Goal: Find specific page/section: Find specific page/section

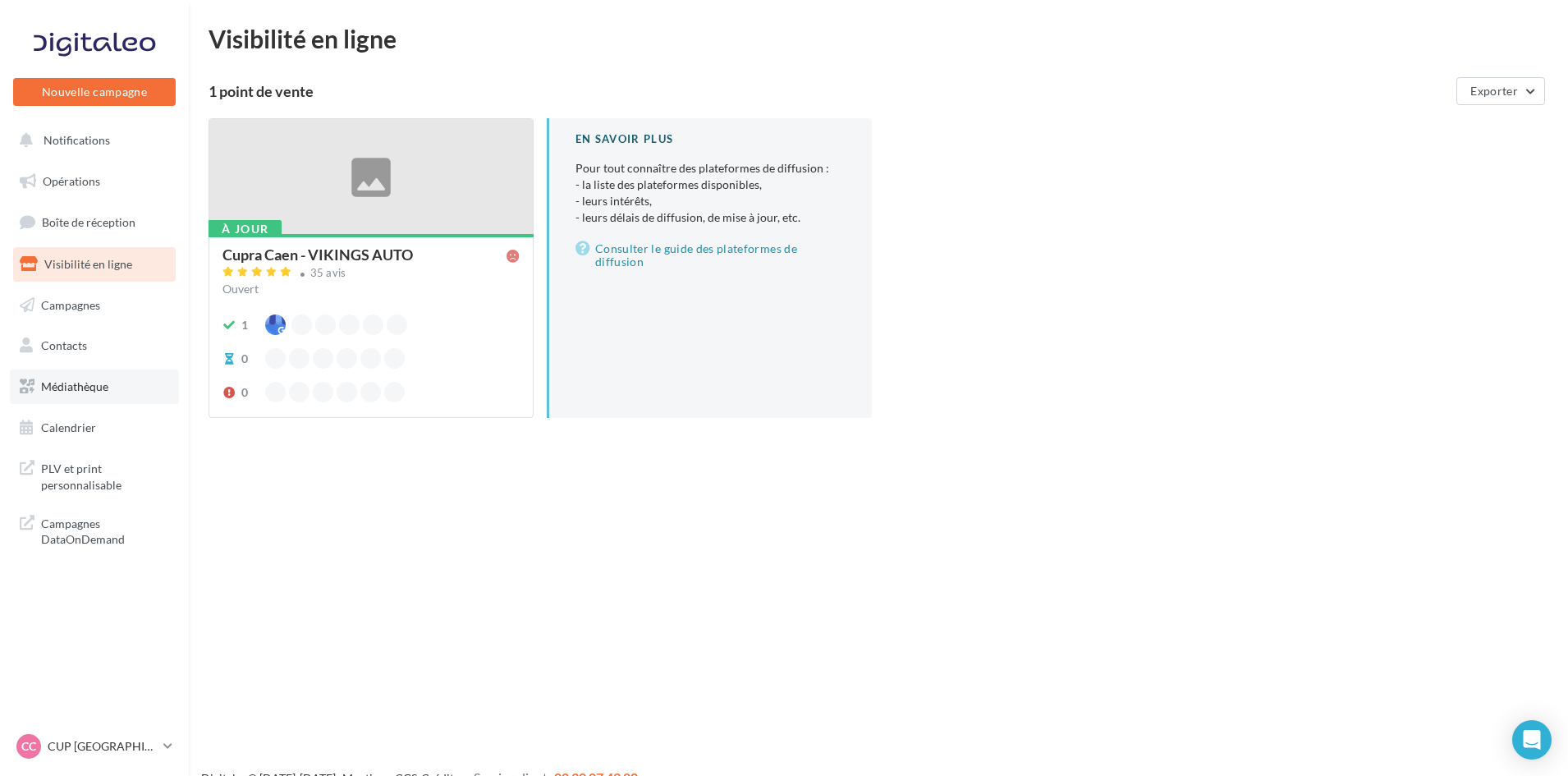
click at [99, 400] on link "Médiathèque" at bounding box center [94, 386] width 170 height 35
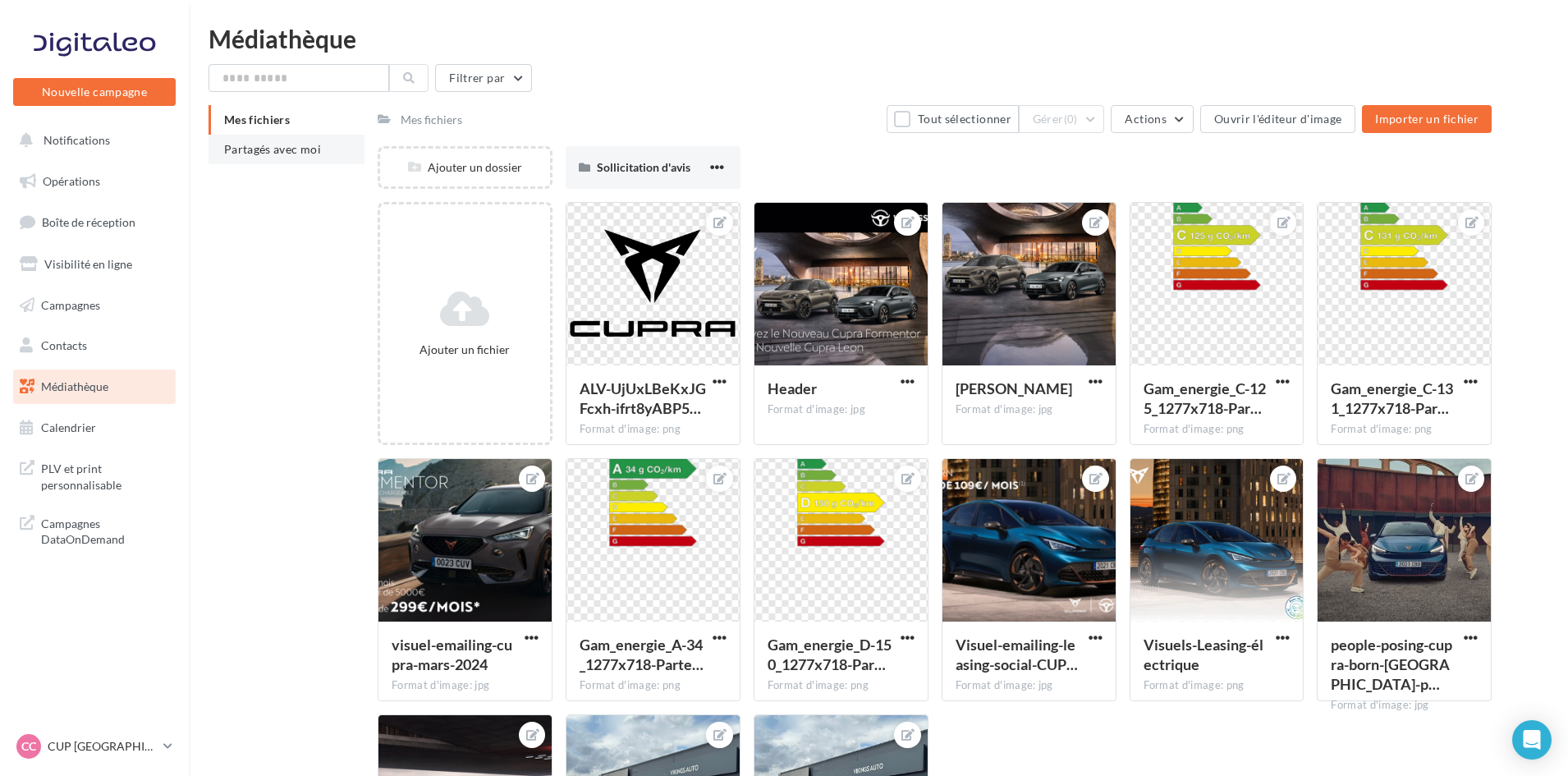
click at [269, 148] on span "Partagés avec moi" at bounding box center [272, 149] width 97 height 14
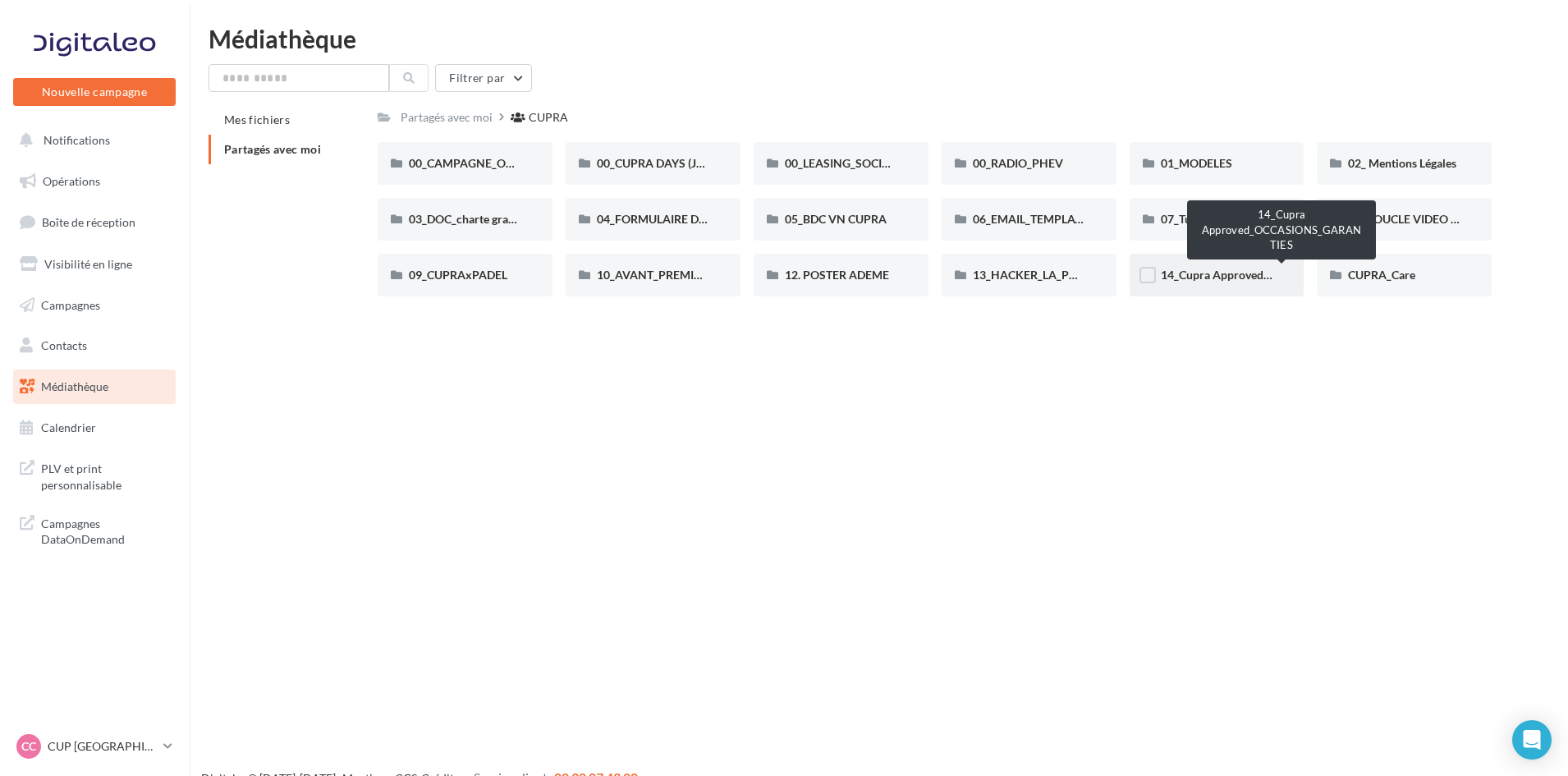
click at [1195, 280] on span "14_Cupra Approved_OCCASIONS_GARANTIES" at bounding box center [1283, 274] width 243 height 14
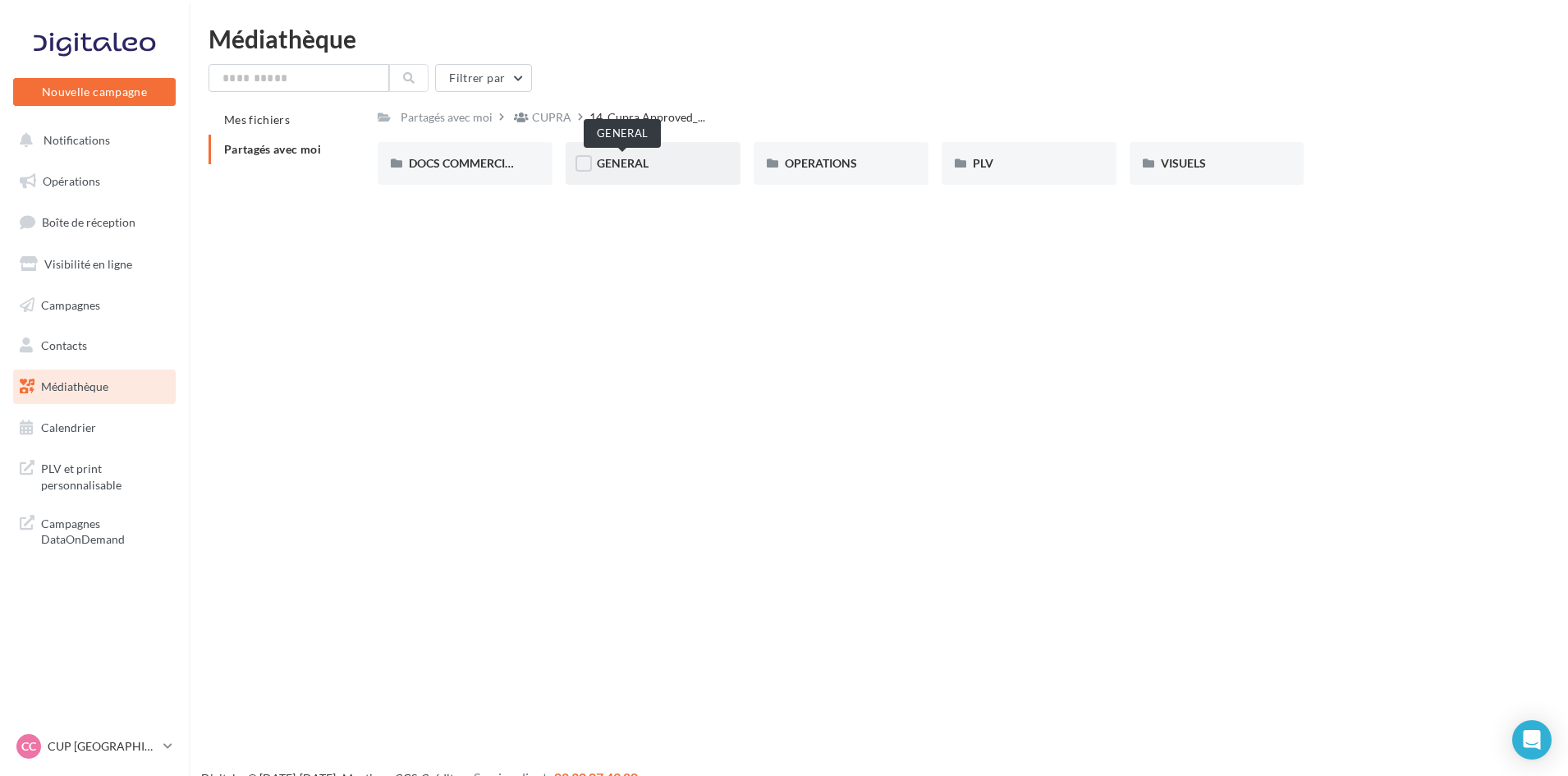
click at [632, 164] on span "GENERAL" at bounding box center [622, 163] width 51 height 14
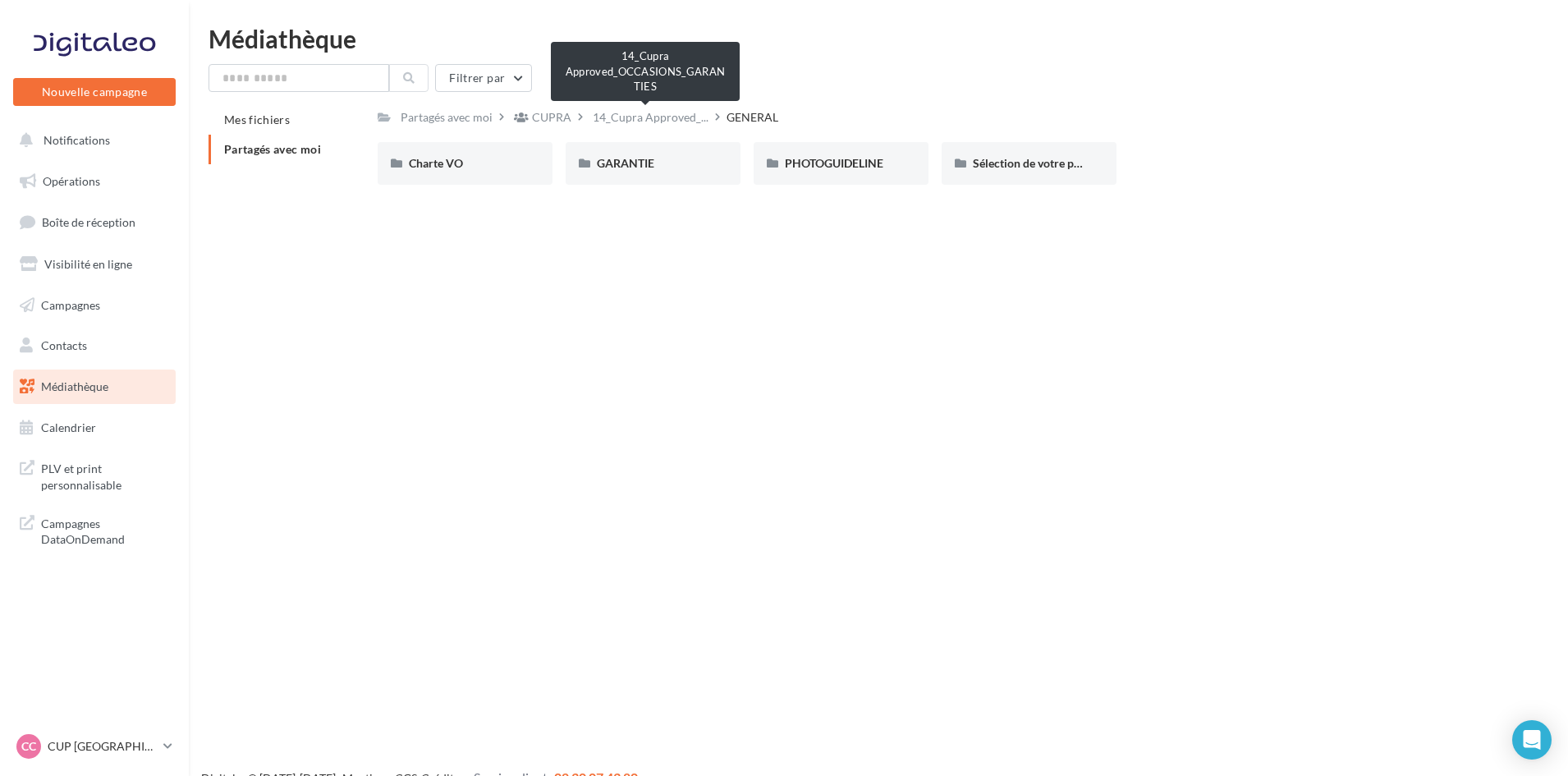
drag, startPoint x: 603, startPoint y: 115, endPoint x: 630, endPoint y: 111, distance: 27.3
click at [603, 115] on span "14_Cupra Approved_..." at bounding box center [651, 117] width 115 height 16
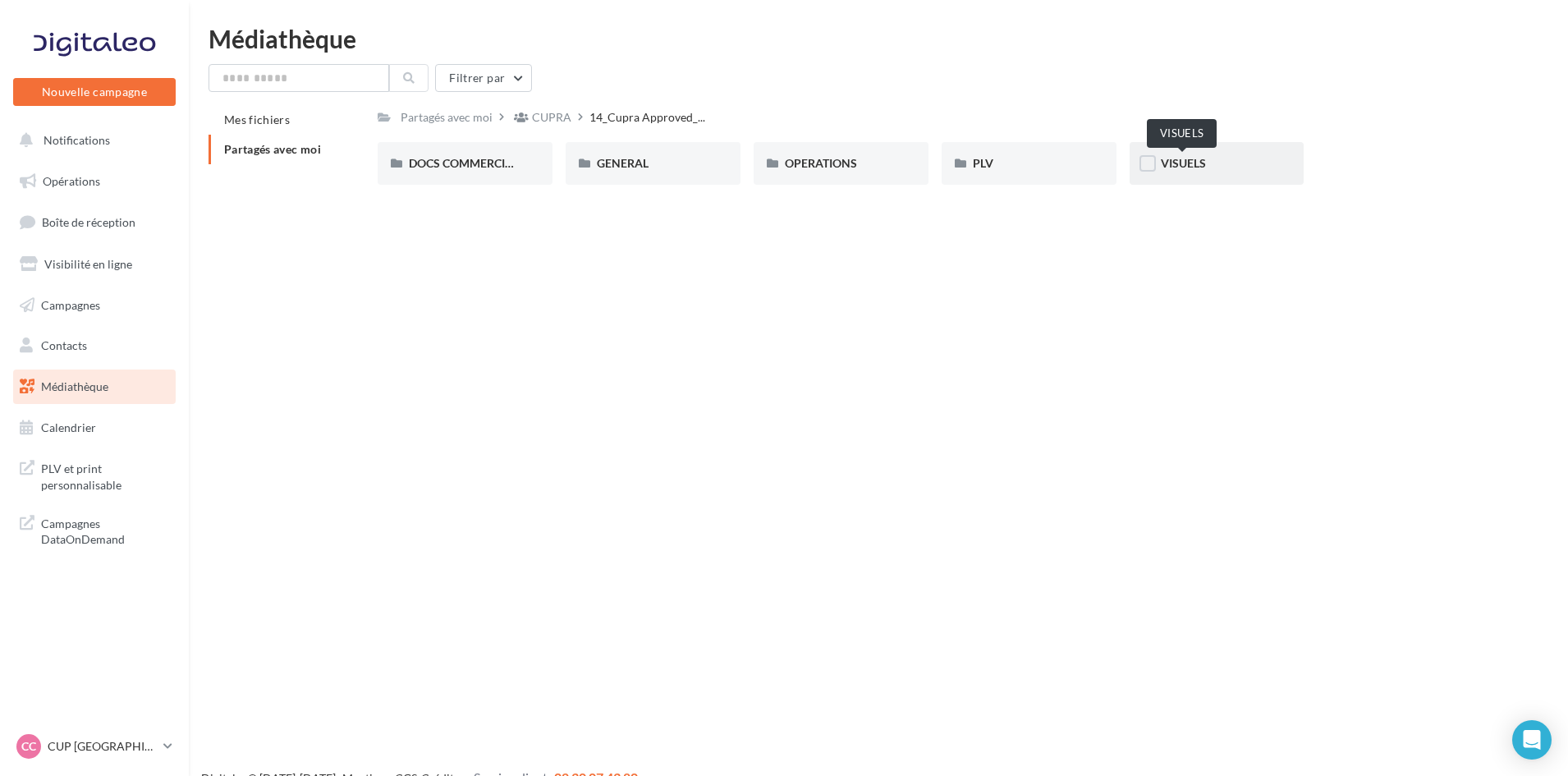
click at [1196, 162] on span "VISUELS" at bounding box center [1184, 163] width 45 height 14
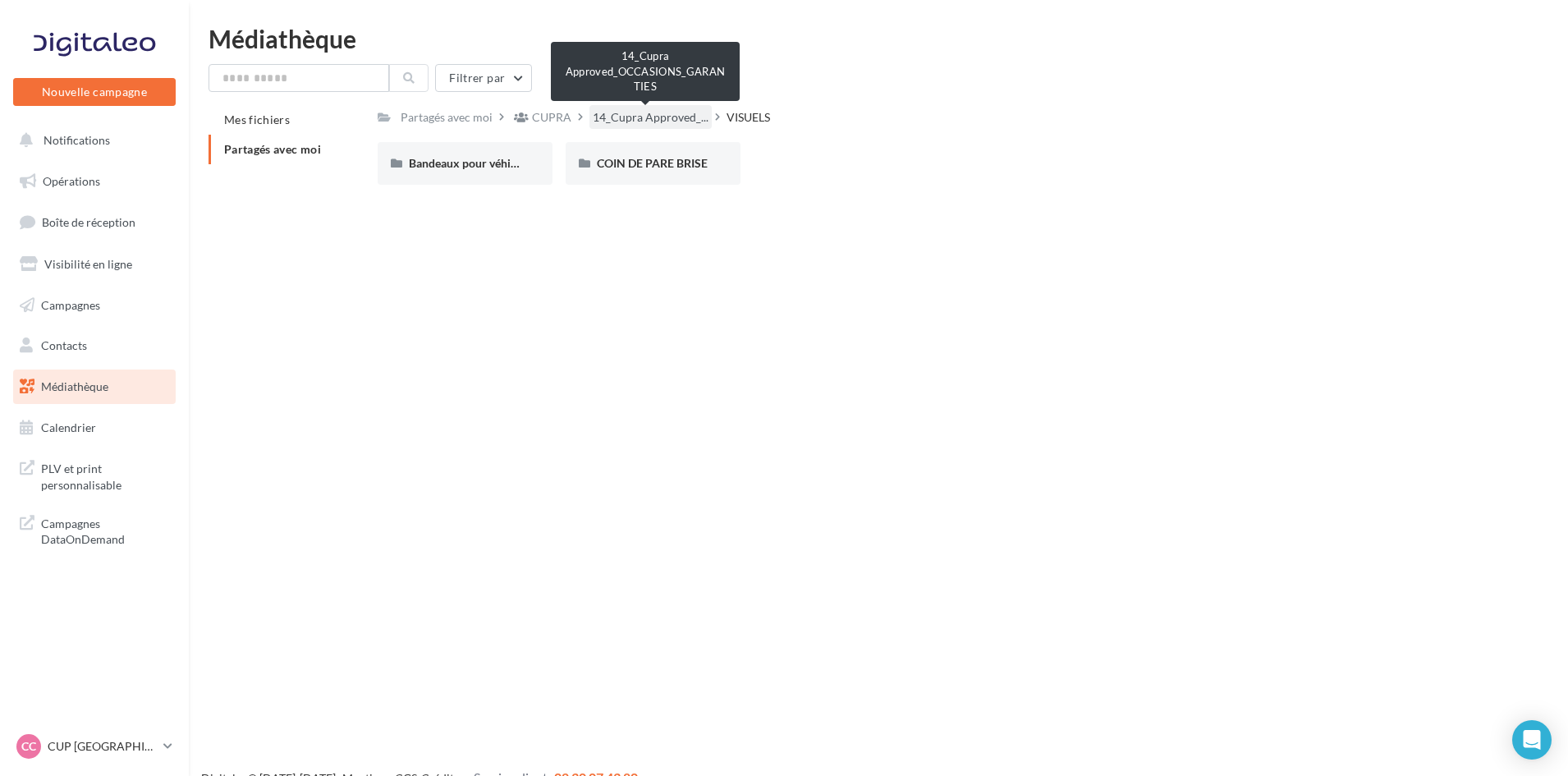
click at [663, 115] on span "14_Cupra Approved_..." at bounding box center [651, 117] width 115 height 16
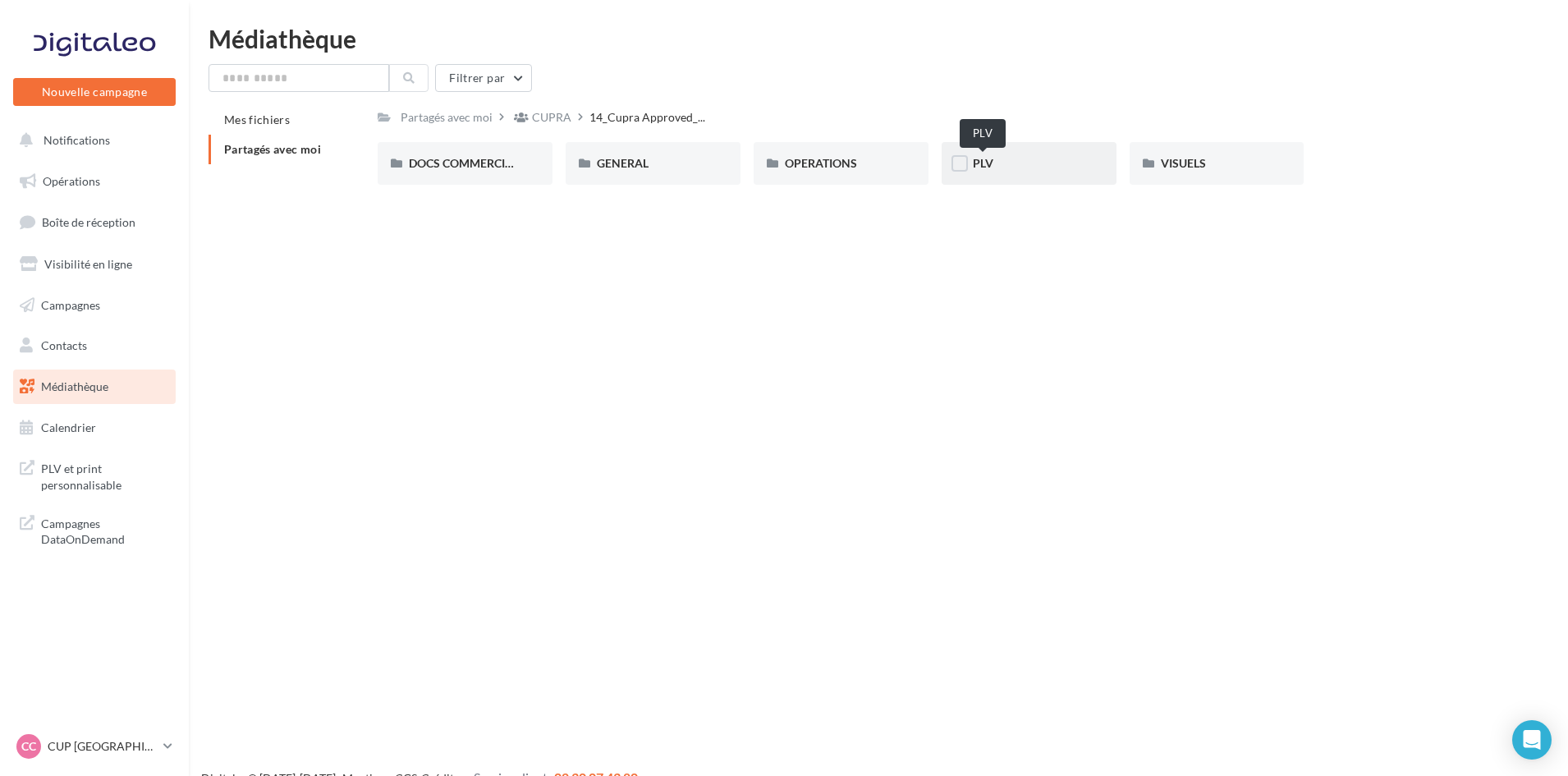
click at [978, 162] on span "PLV" at bounding box center [983, 163] width 20 height 14
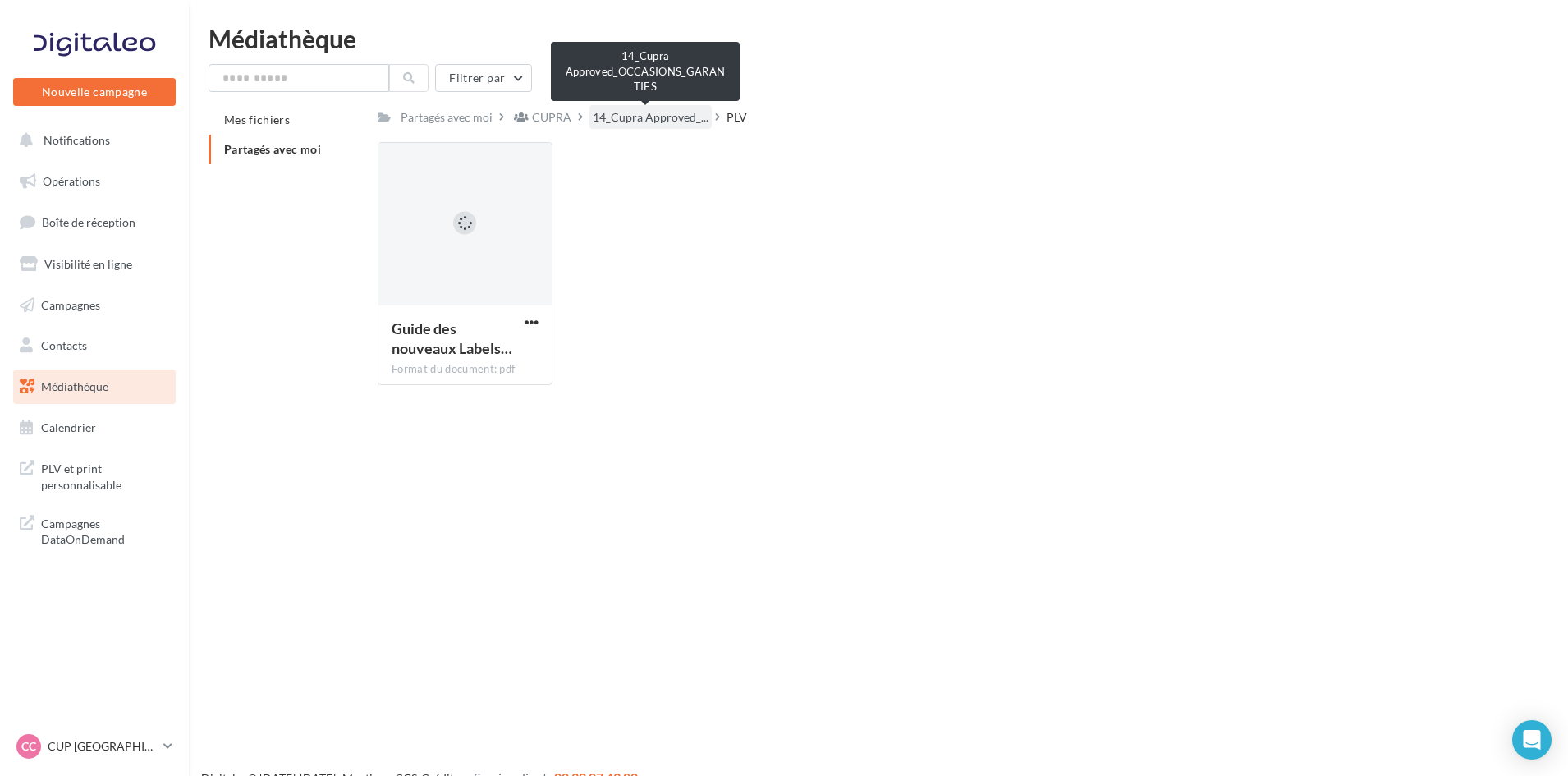
click at [642, 121] on span "14_Cupra Approved_..." at bounding box center [651, 117] width 115 height 16
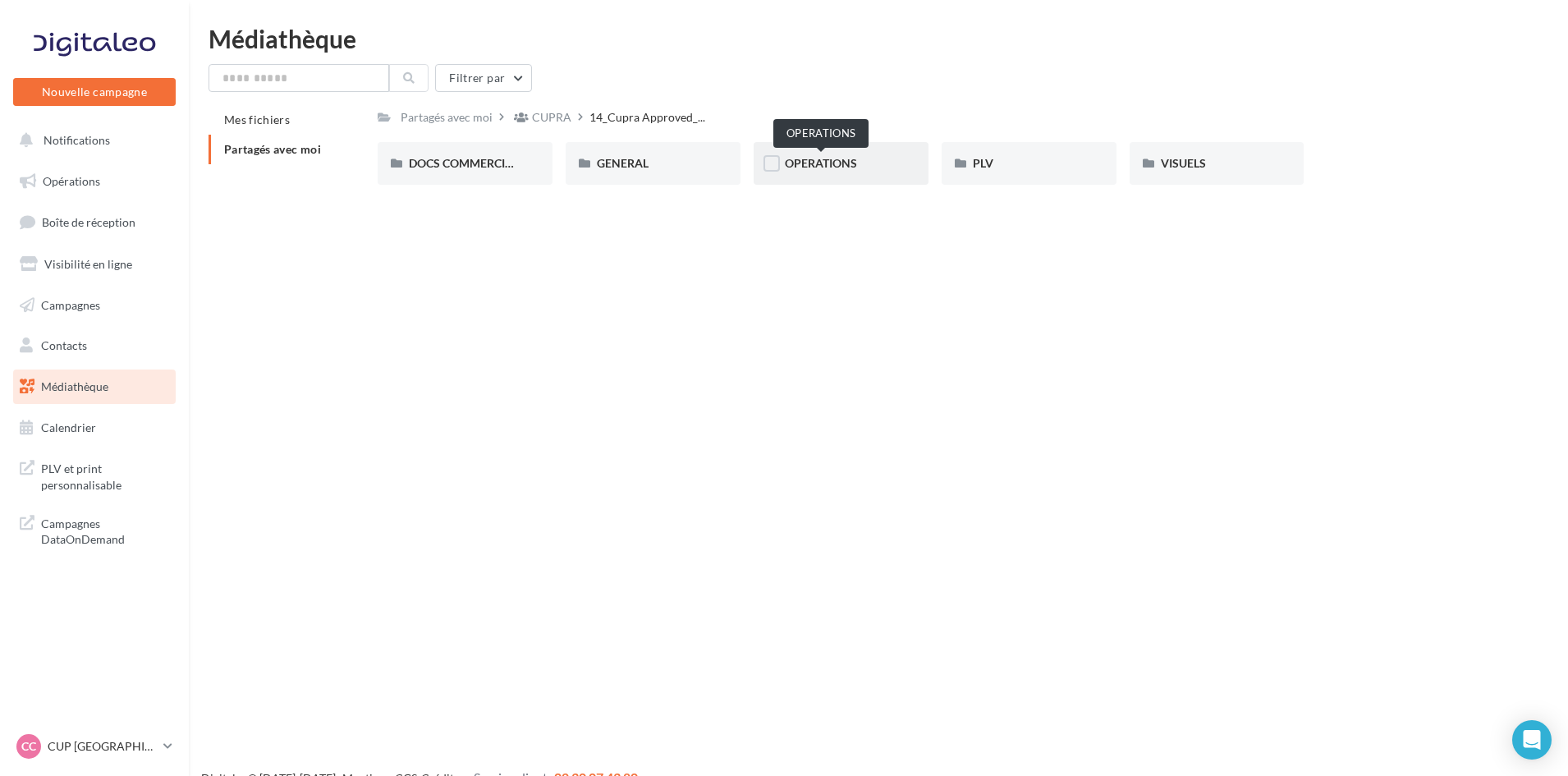
click at [814, 158] on span "OPERATIONS" at bounding box center [820, 163] width 72 height 14
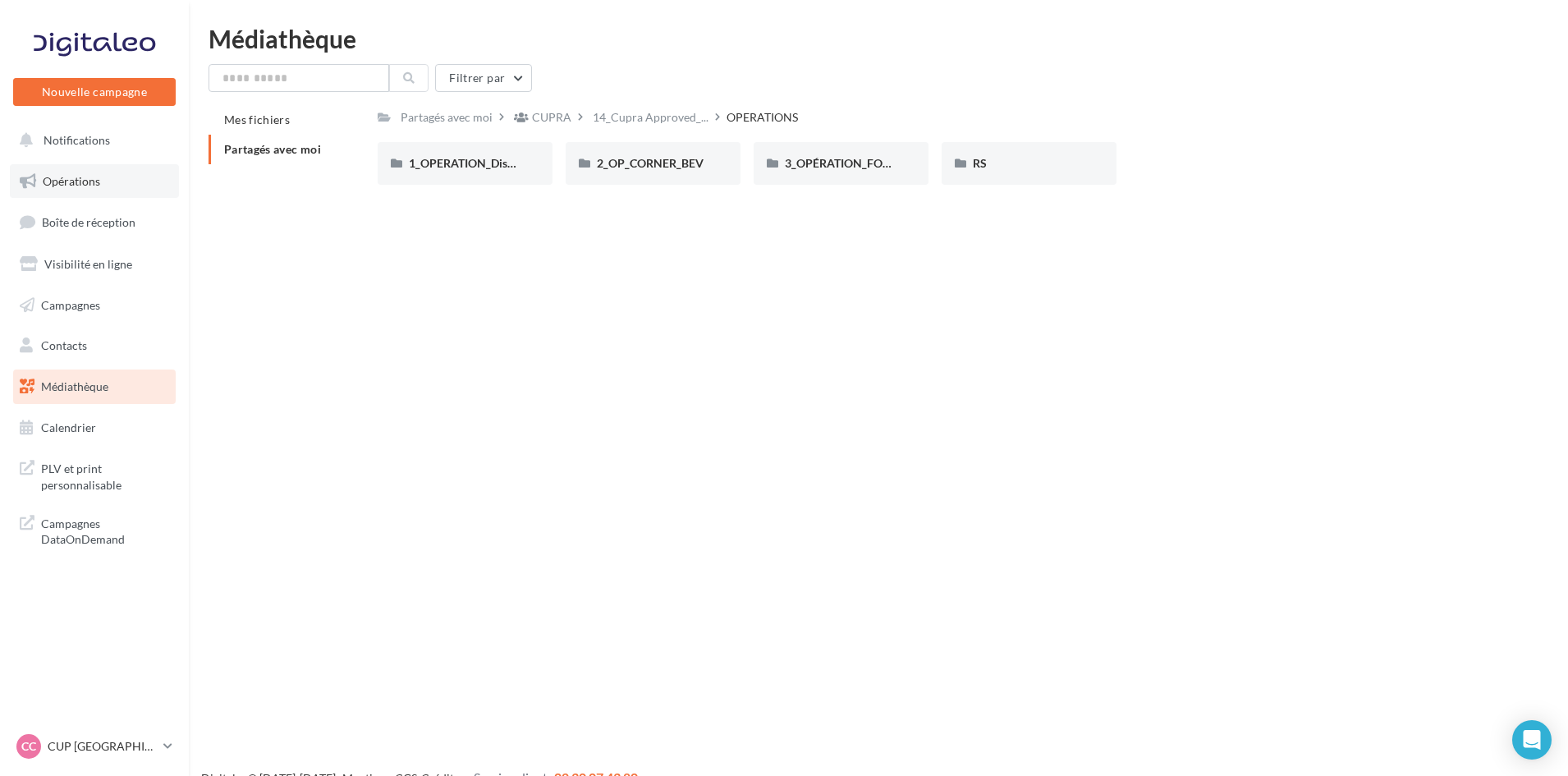
click at [93, 180] on span "Opérations" at bounding box center [71, 181] width 58 height 14
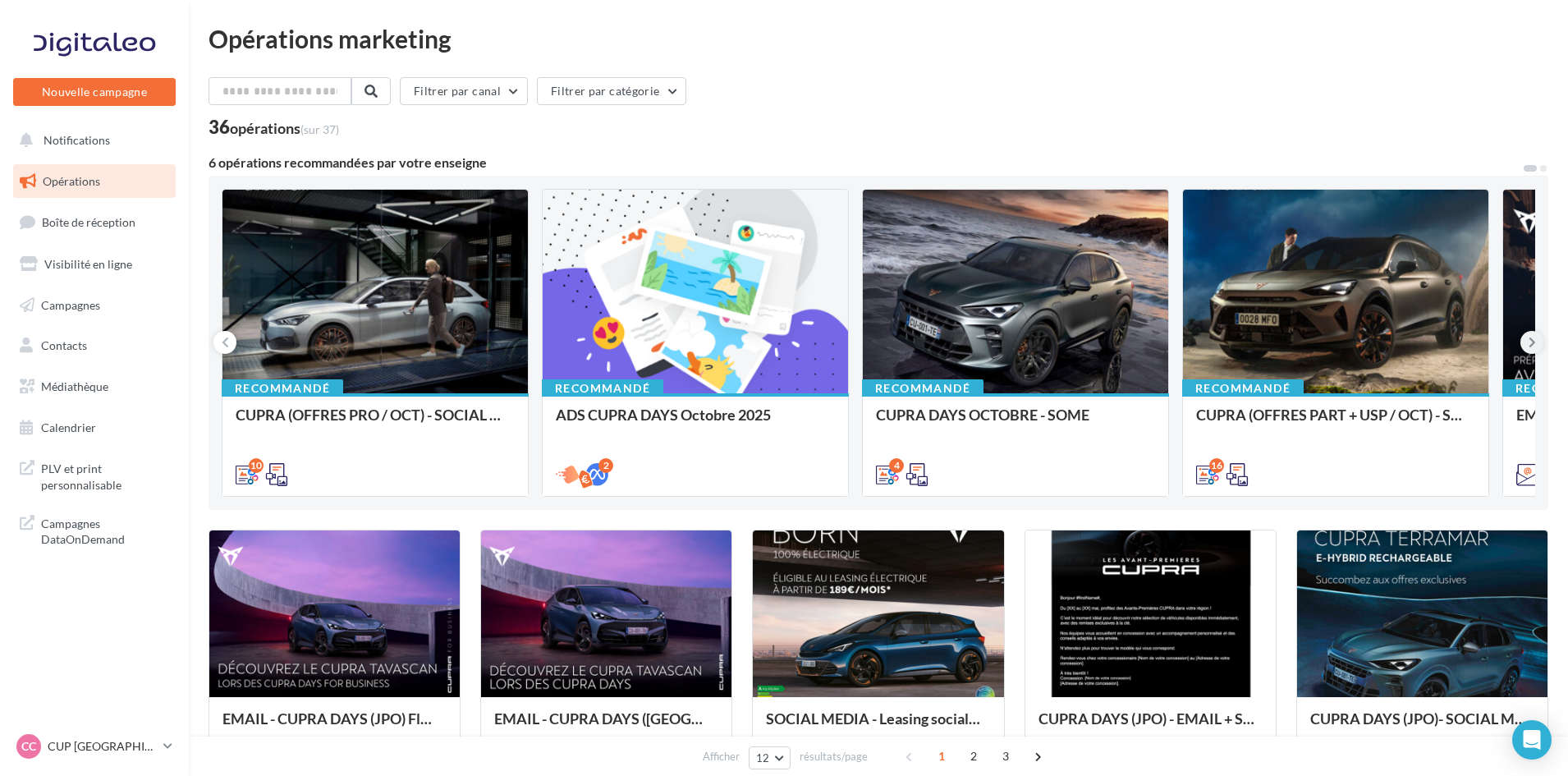
click at [1532, 337] on icon at bounding box center [1532, 342] width 7 height 16
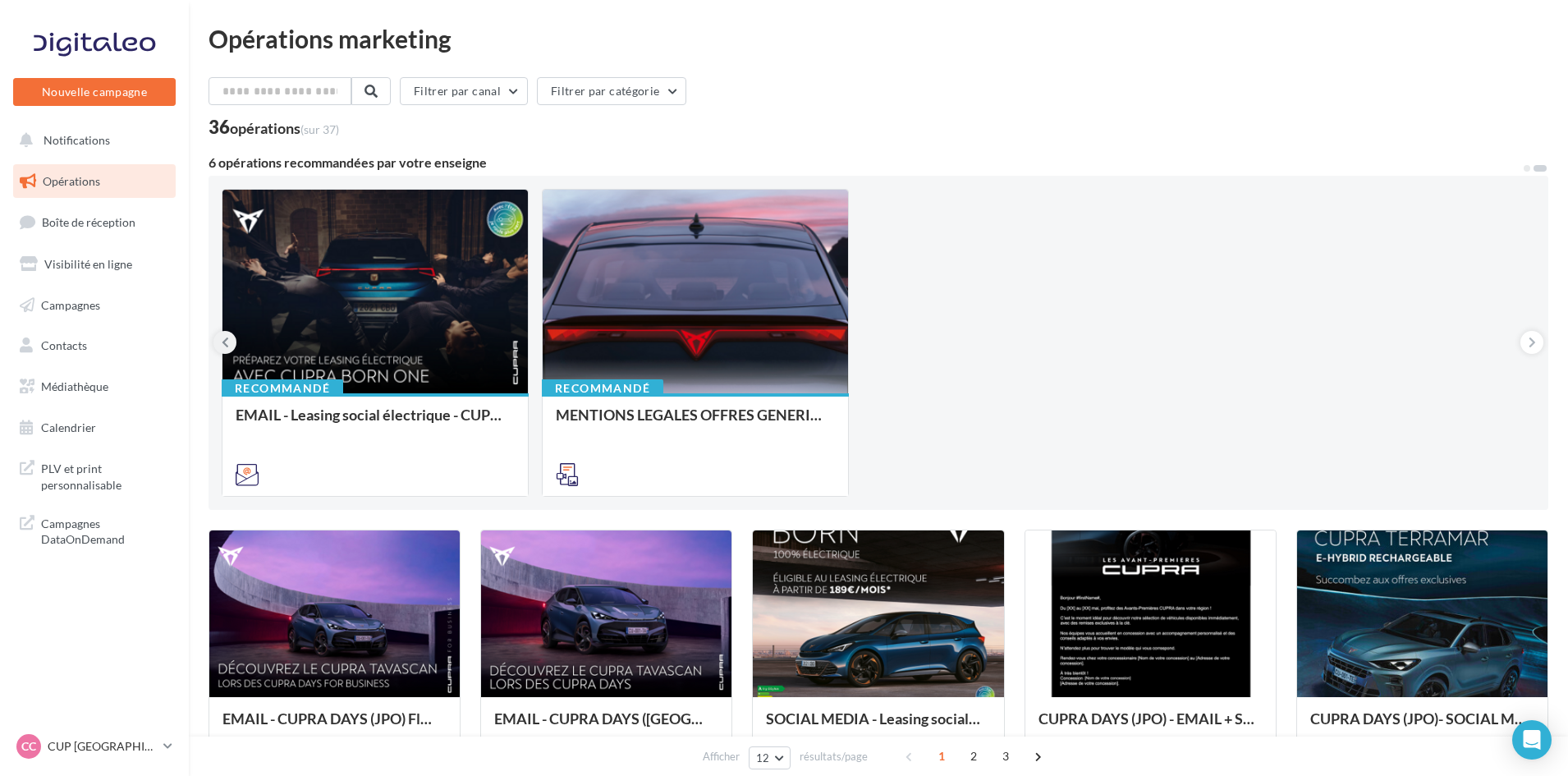
click at [220, 345] on button at bounding box center [225, 343] width 23 height 23
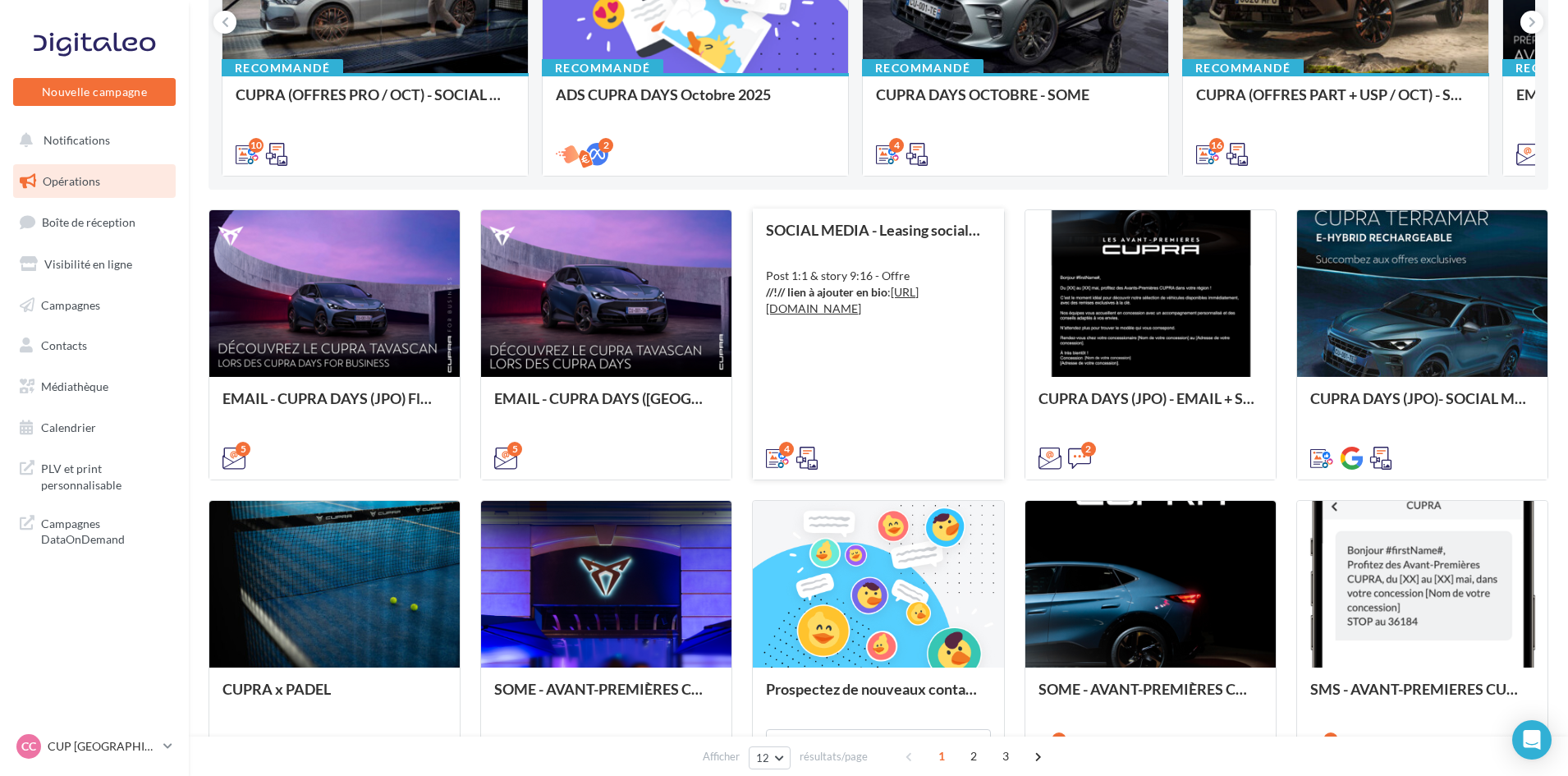
scroll to position [657, 0]
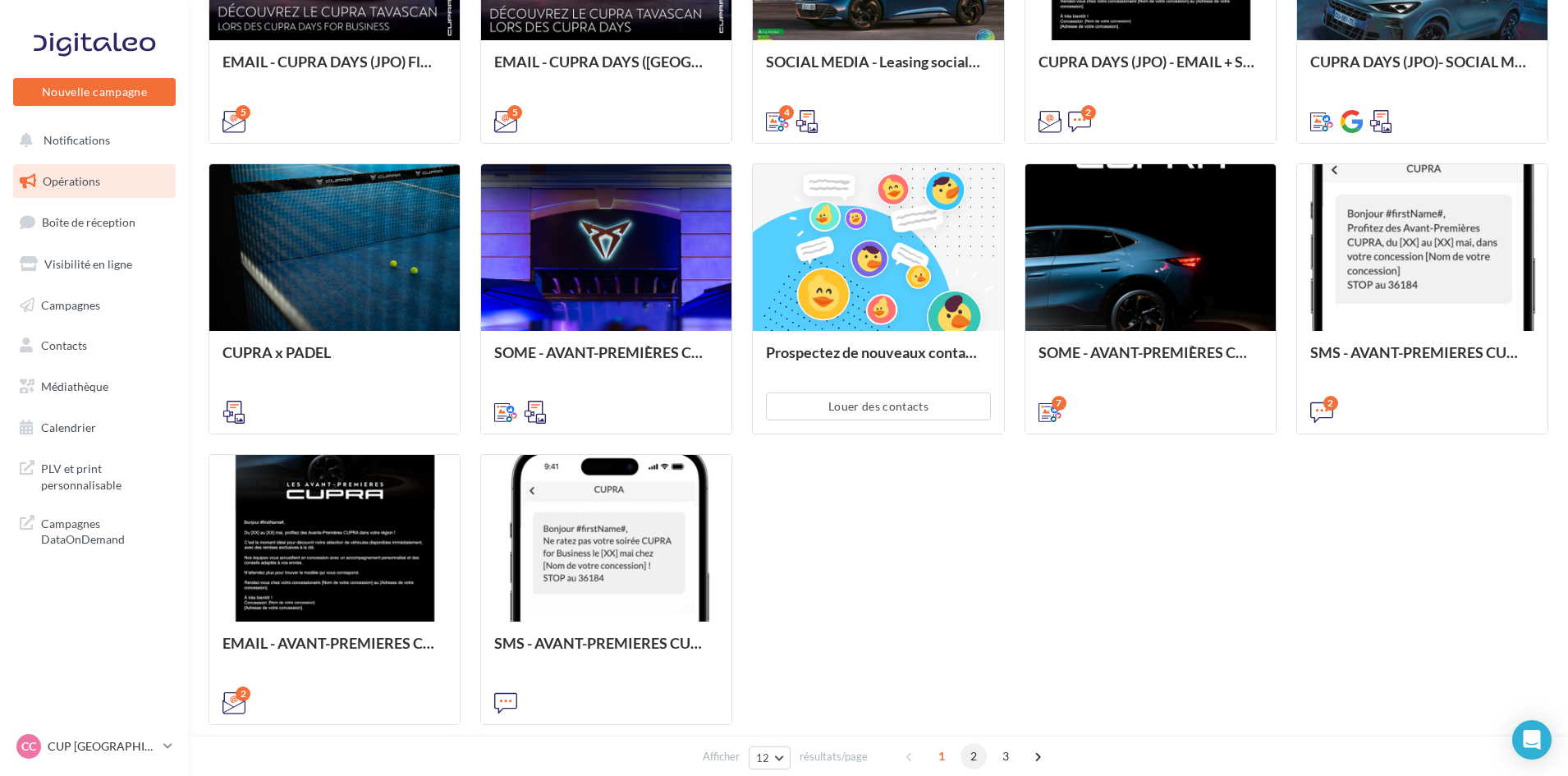
click at [970, 760] on span "2" at bounding box center [974, 756] width 27 height 27
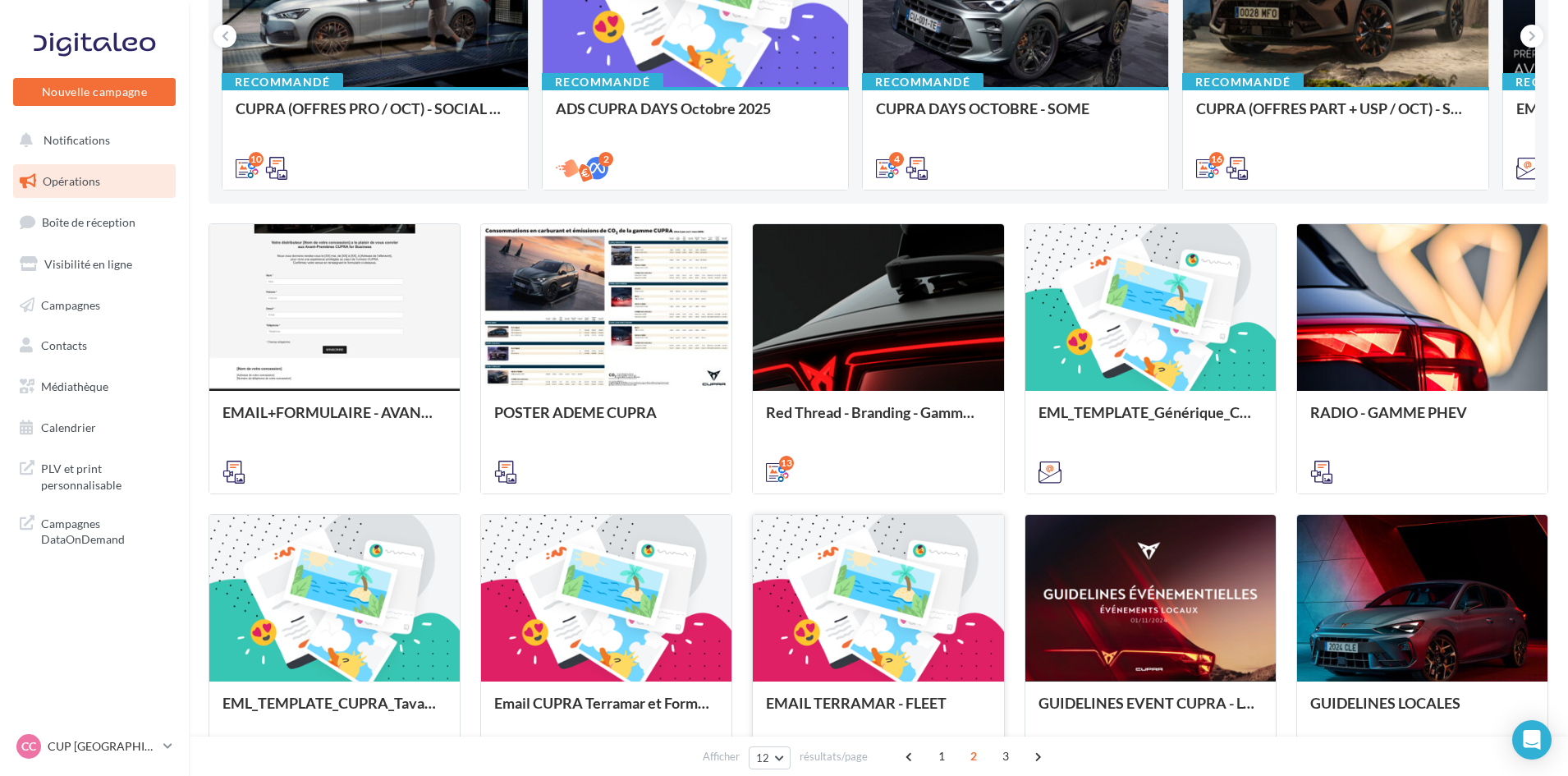
scroll to position [85, 0]
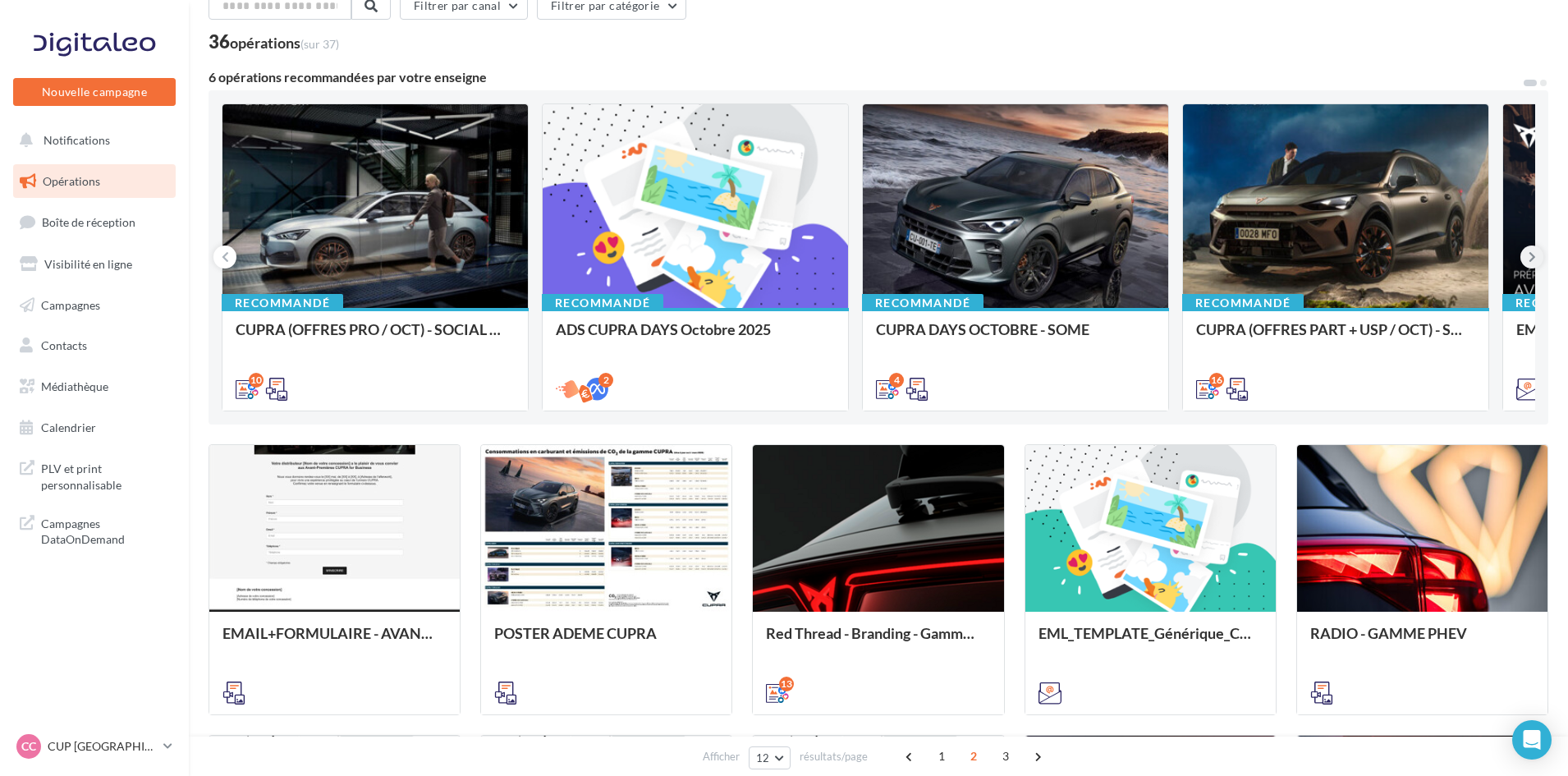
click at [1537, 252] on button at bounding box center [1532, 257] width 23 height 23
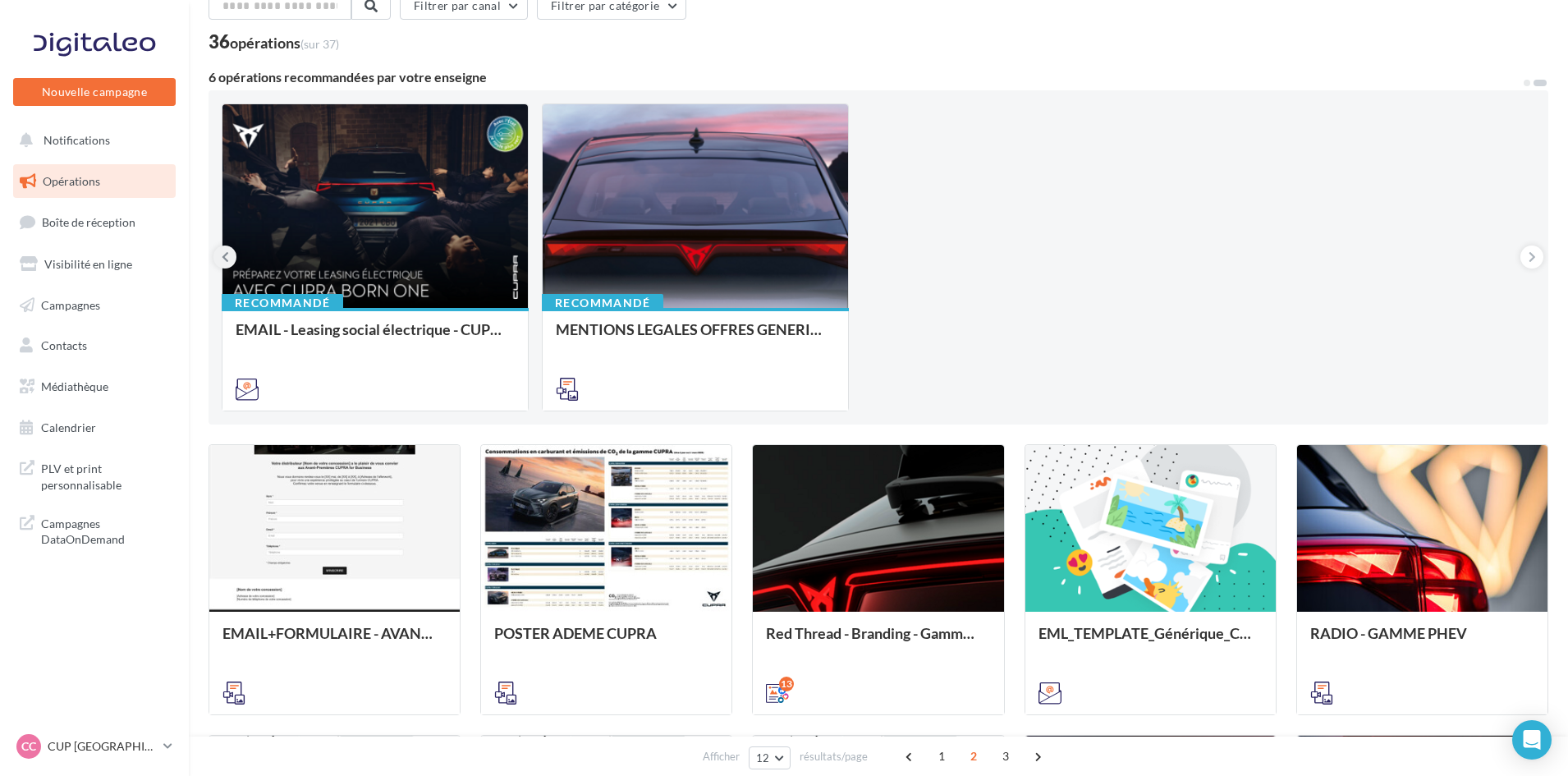
click at [231, 255] on button at bounding box center [225, 257] width 23 height 23
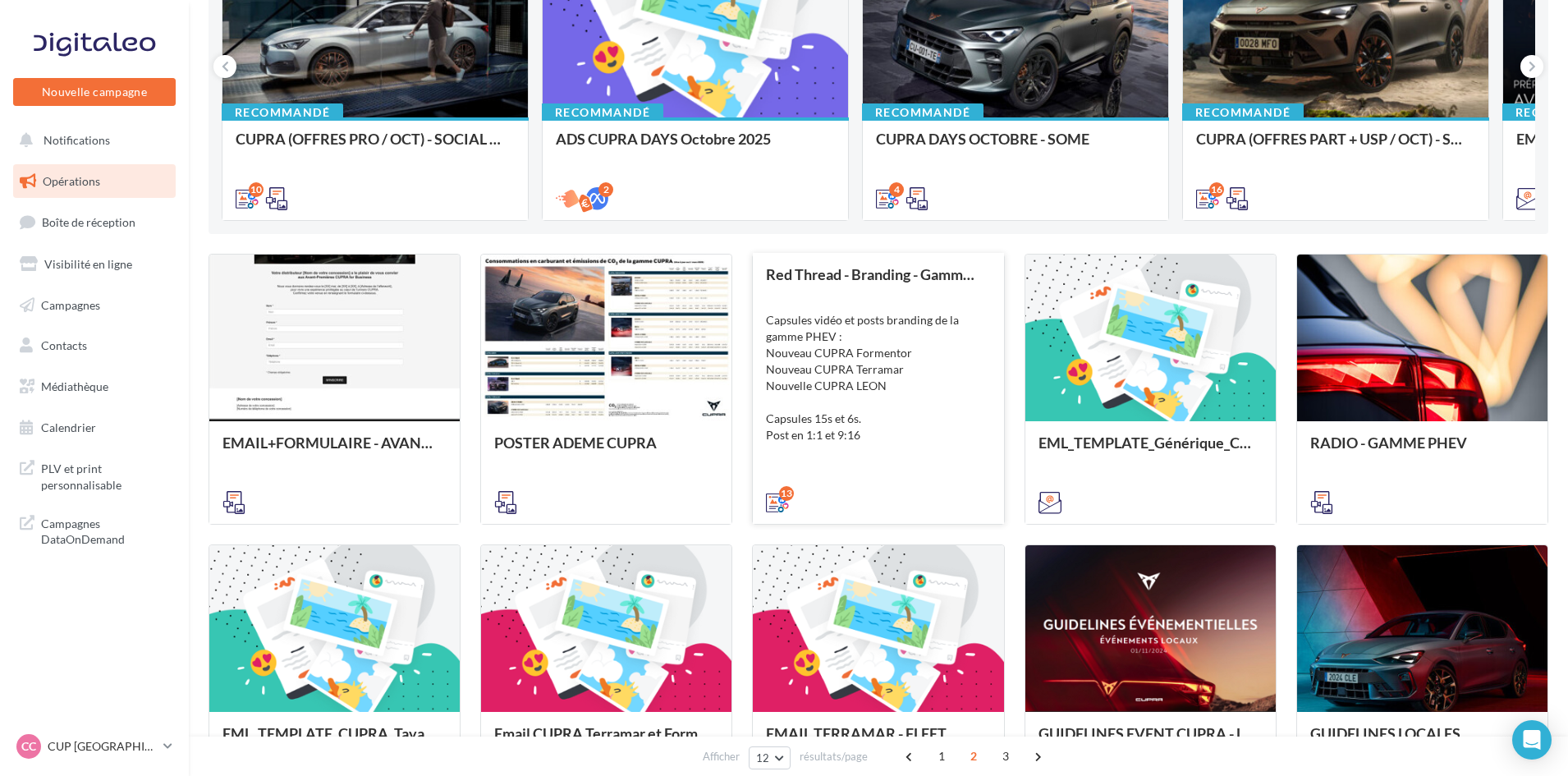
scroll to position [496, 0]
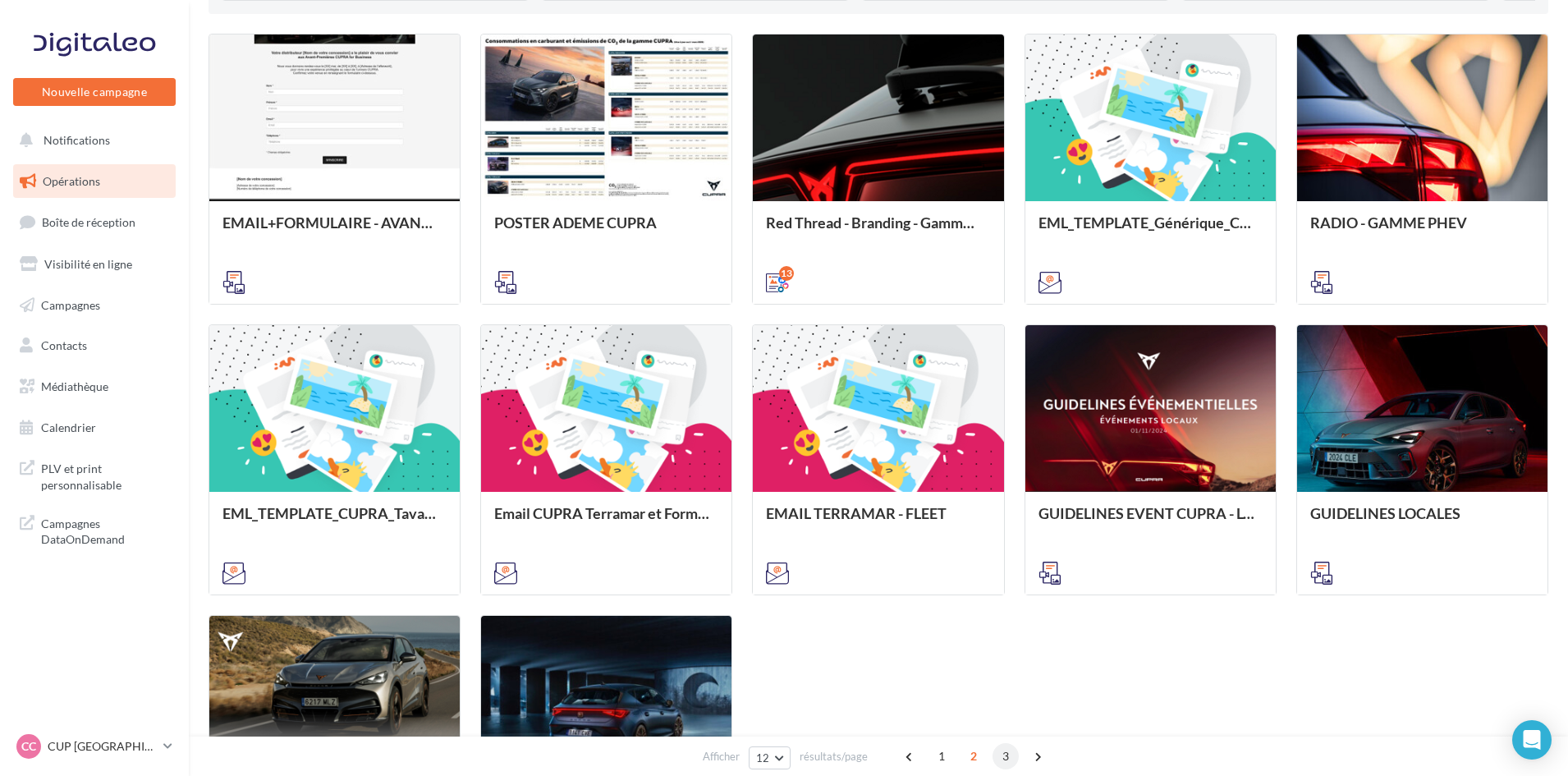
click at [1002, 757] on span "3" at bounding box center [1006, 756] width 27 height 27
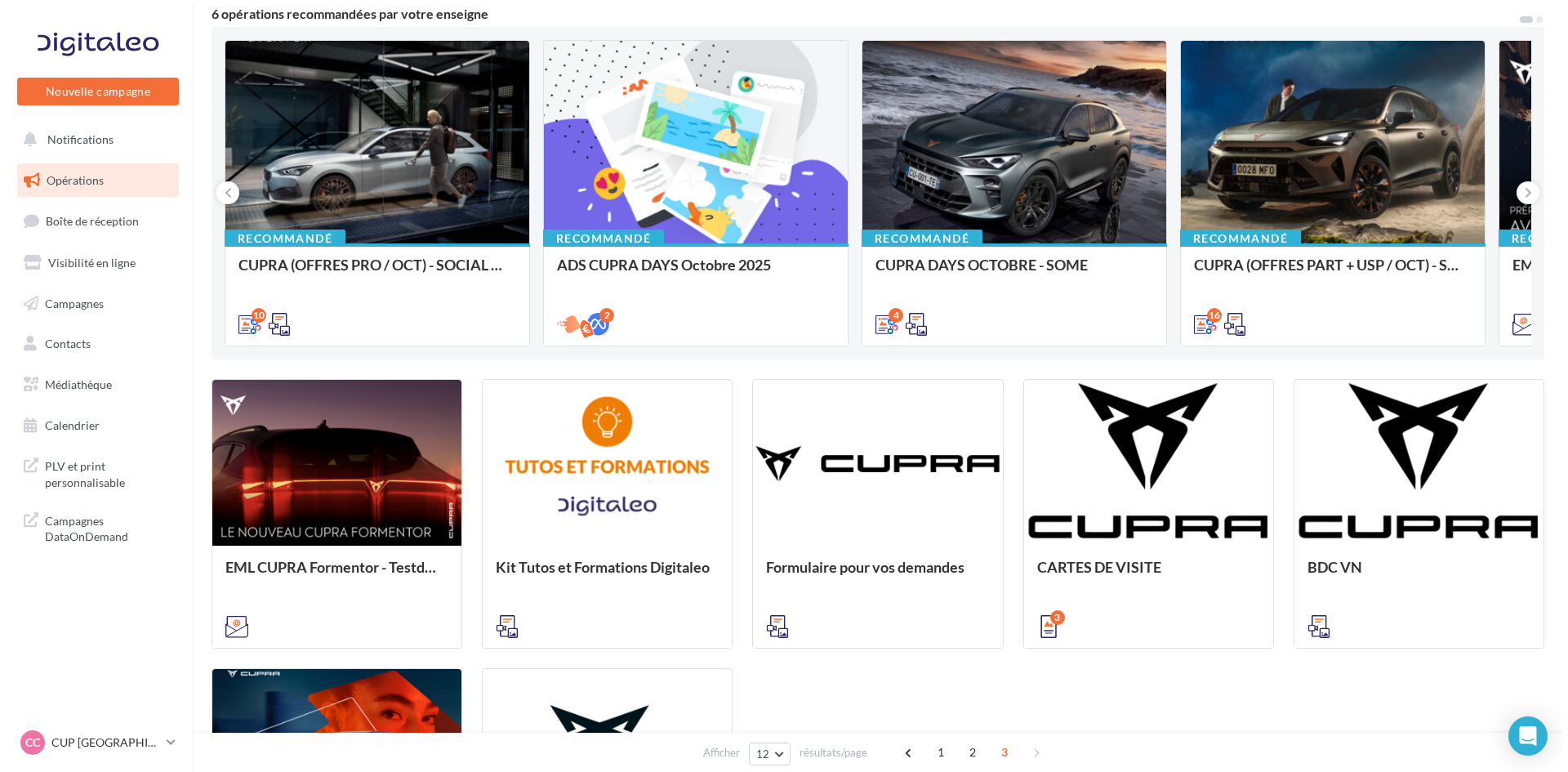
scroll to position [0, 0]
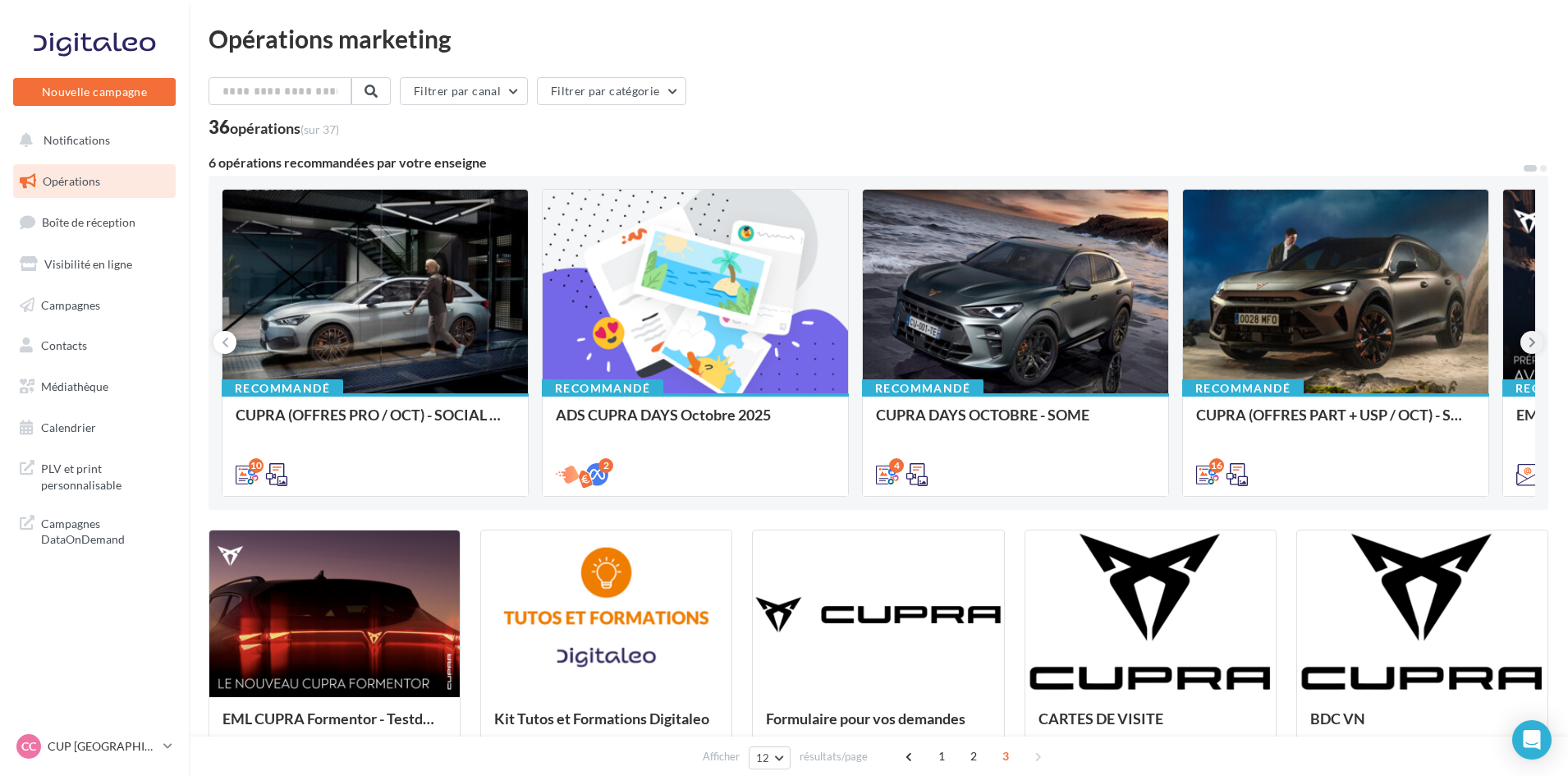
click at [1525, 347] on button at bounding box center [1532, 343] width 23 height 23
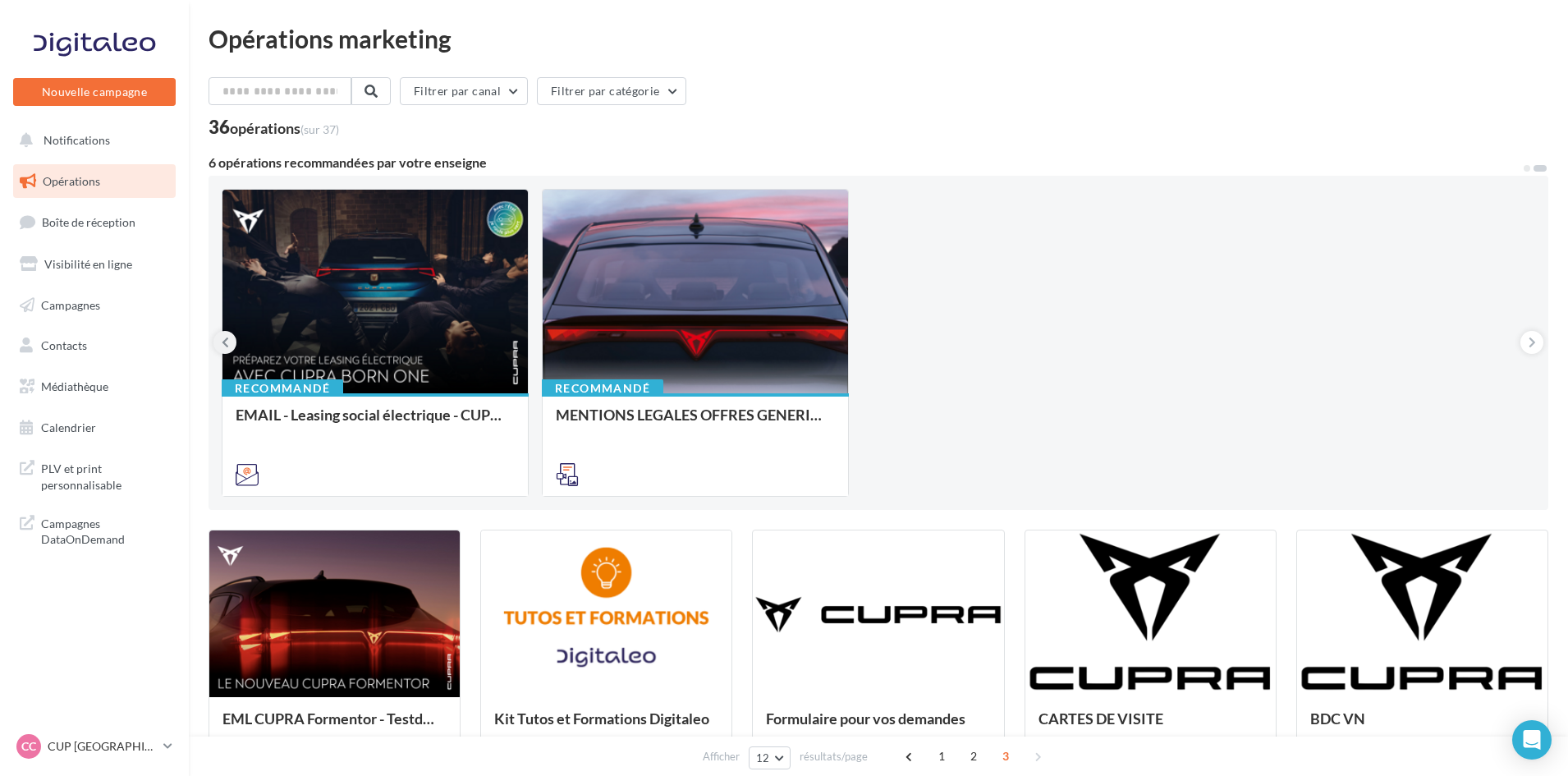
click at [219, 341] on button at bounding box center [225, 343] width 23 height 23
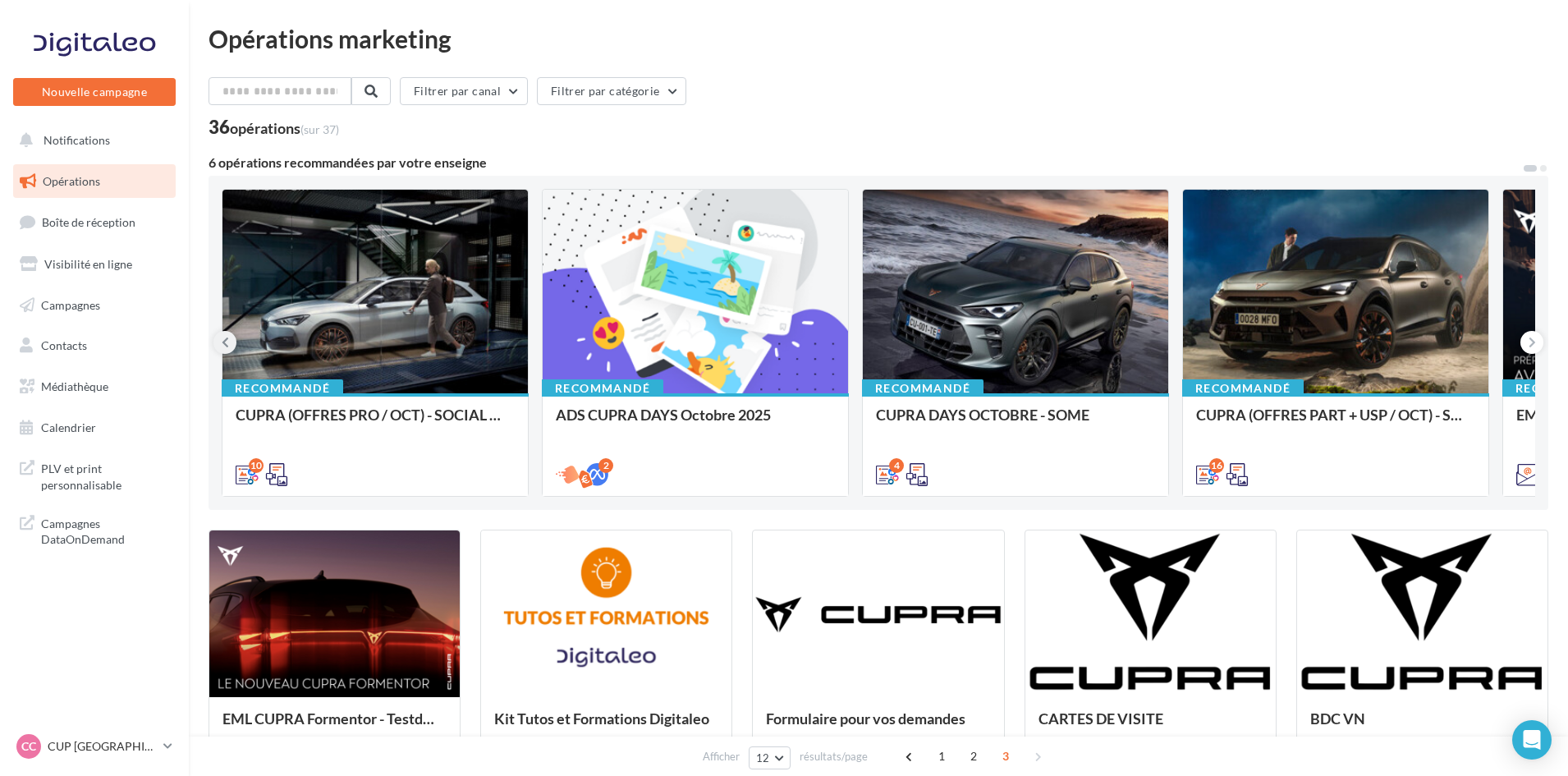
click at [219, 341] on button at bounding box center [225, 343] width 23 height 23
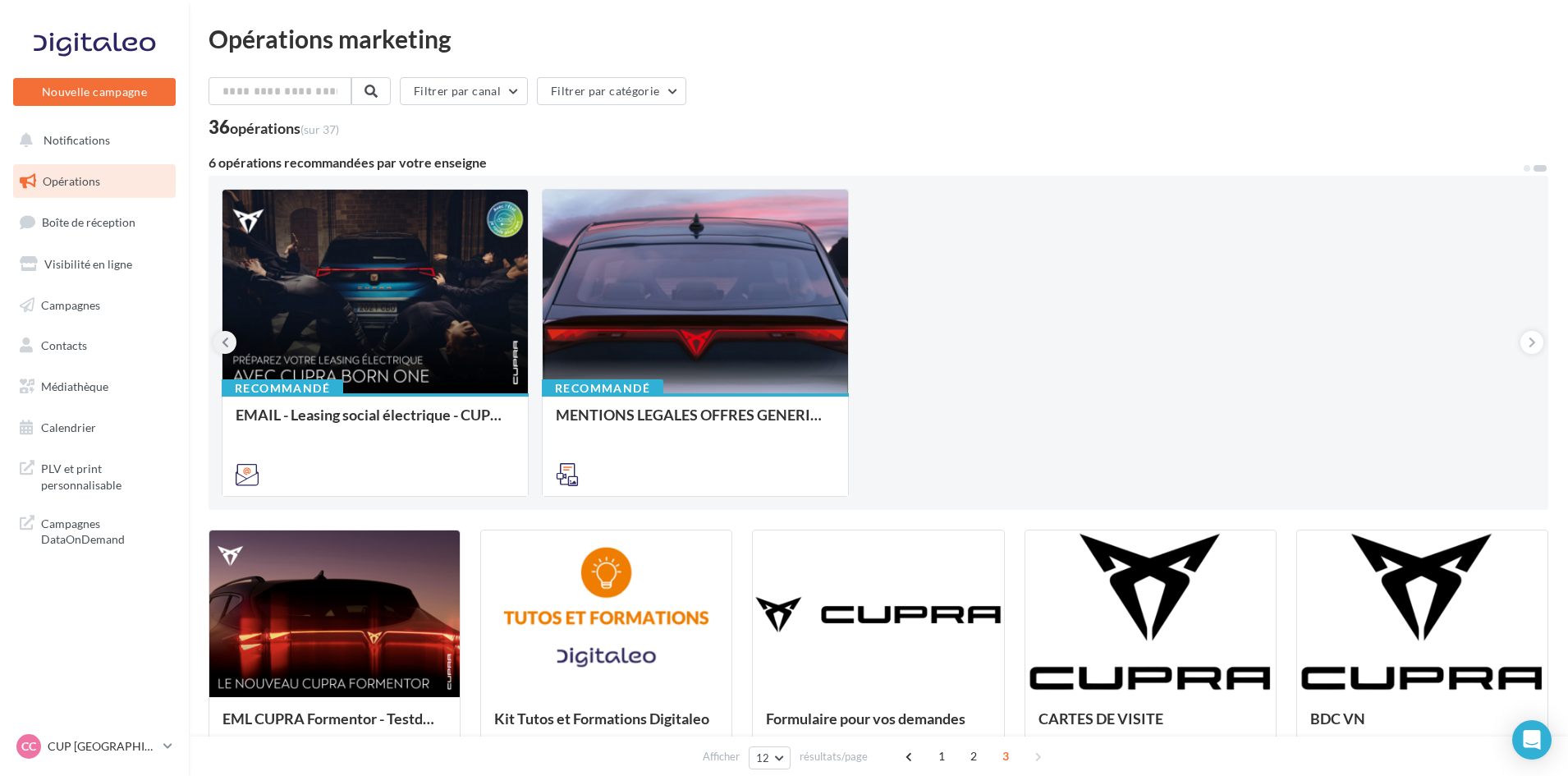
click at [219, 341] on button at bounding box center [225, 343] width 23 height 23
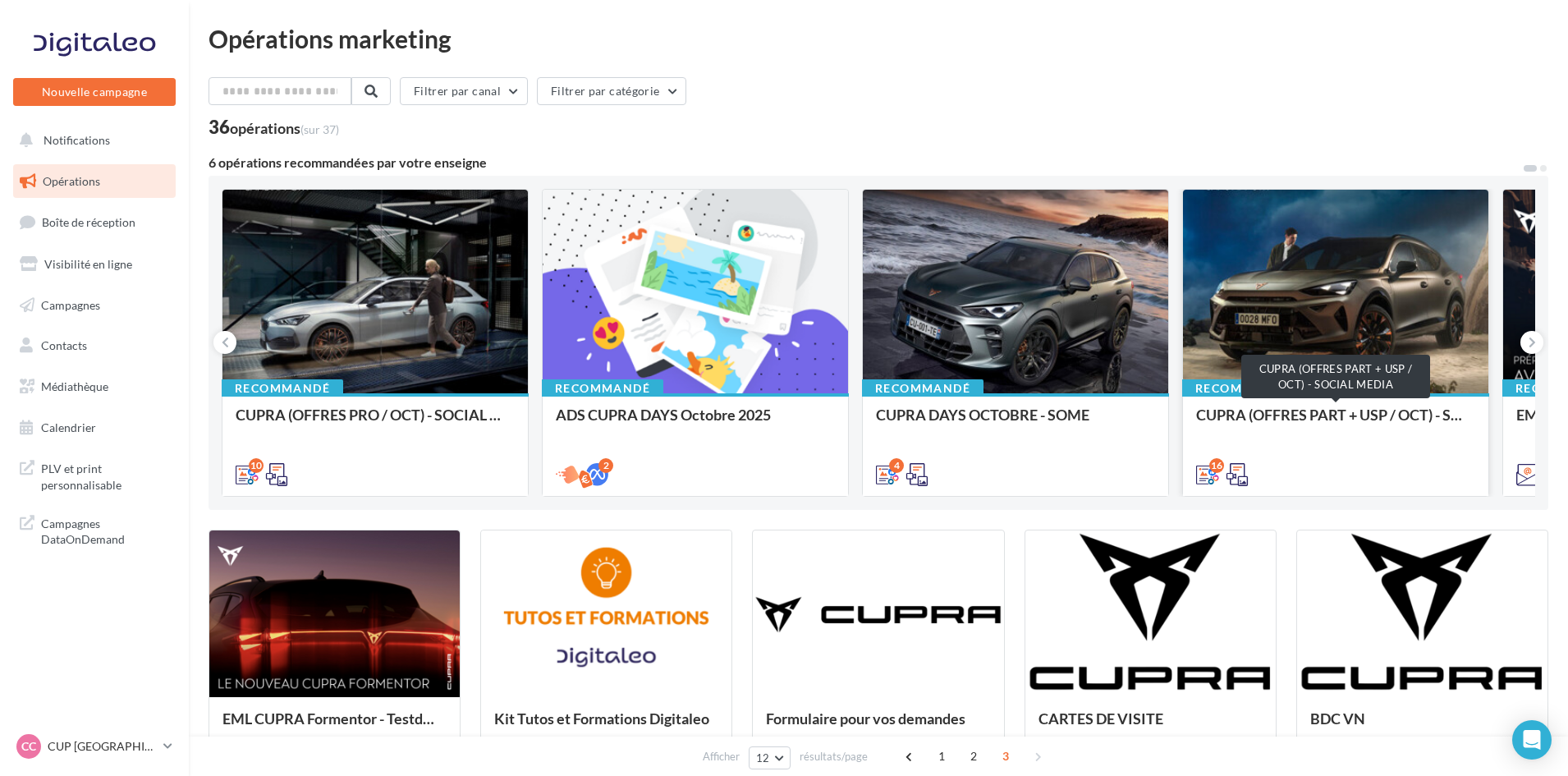
click at [1405, 415] on div "CUPRA (OFFRES PART + USP / OCT) - SOCIAL MEDIA" at bounding box center [1335, 423] width 279 height 33
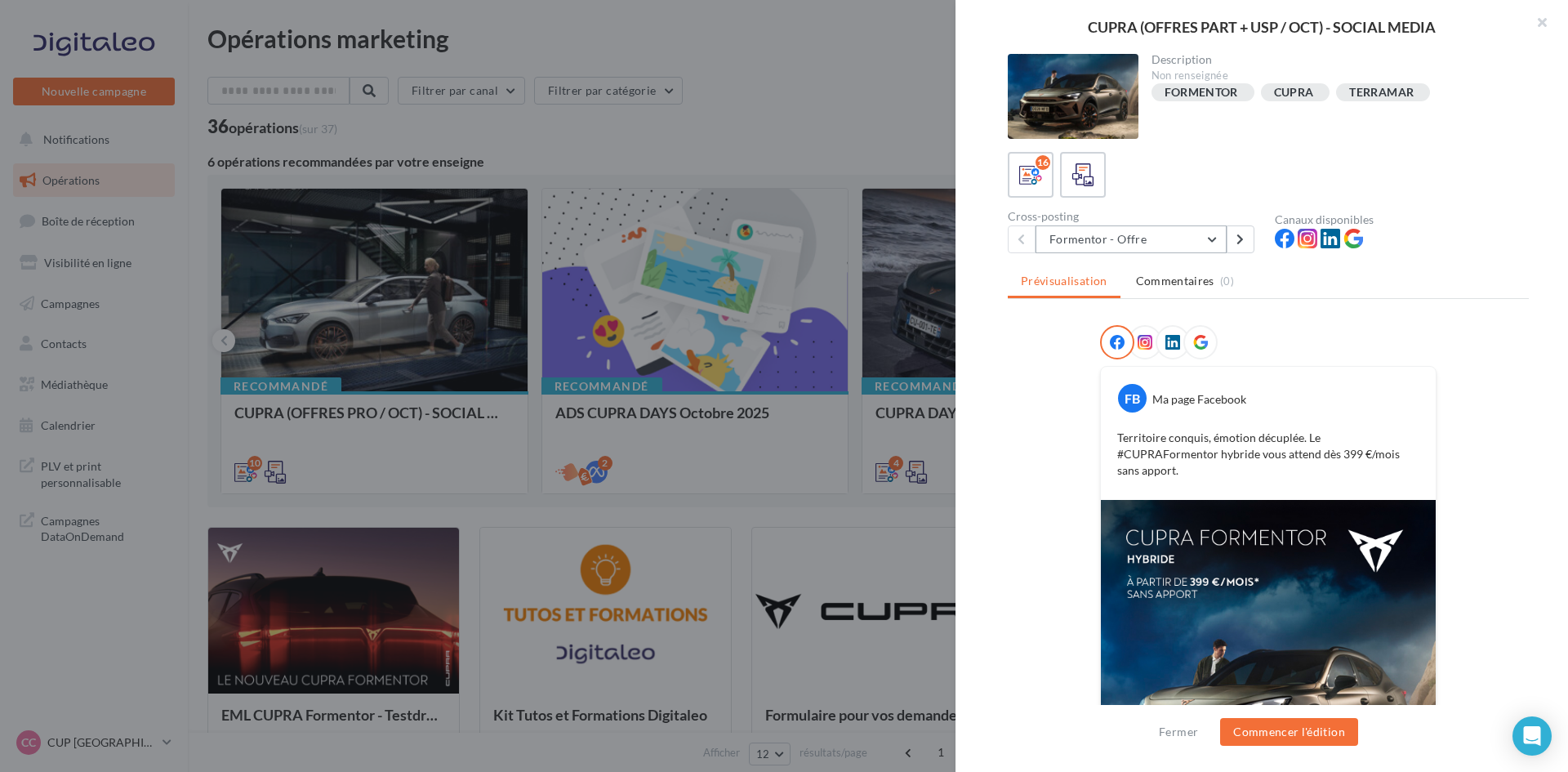
click at [1167, 246] on button "Formentor - Offre" at bounding box center [1131, 238] width 191 height 27
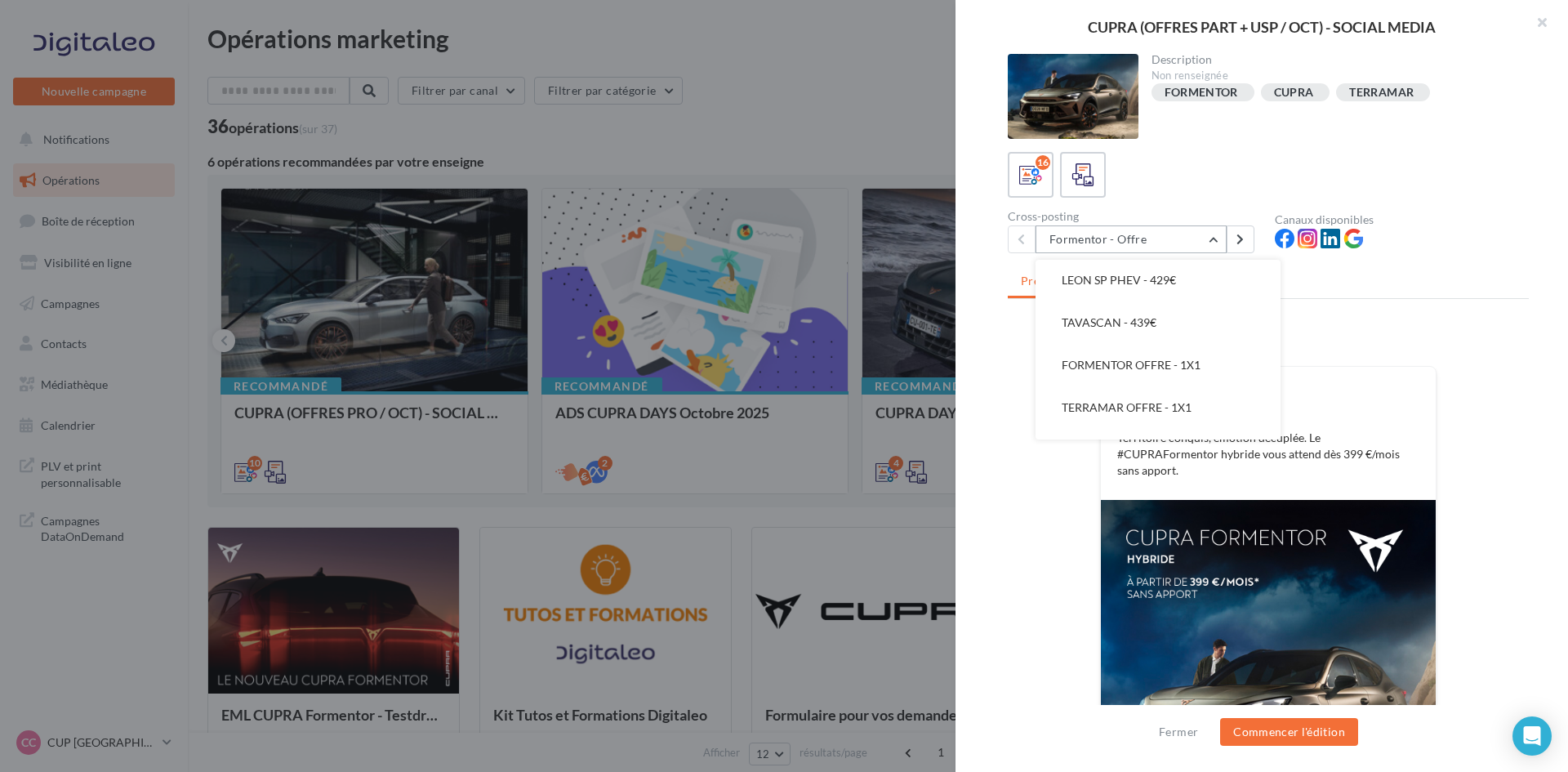
scroll to position [327, 0]
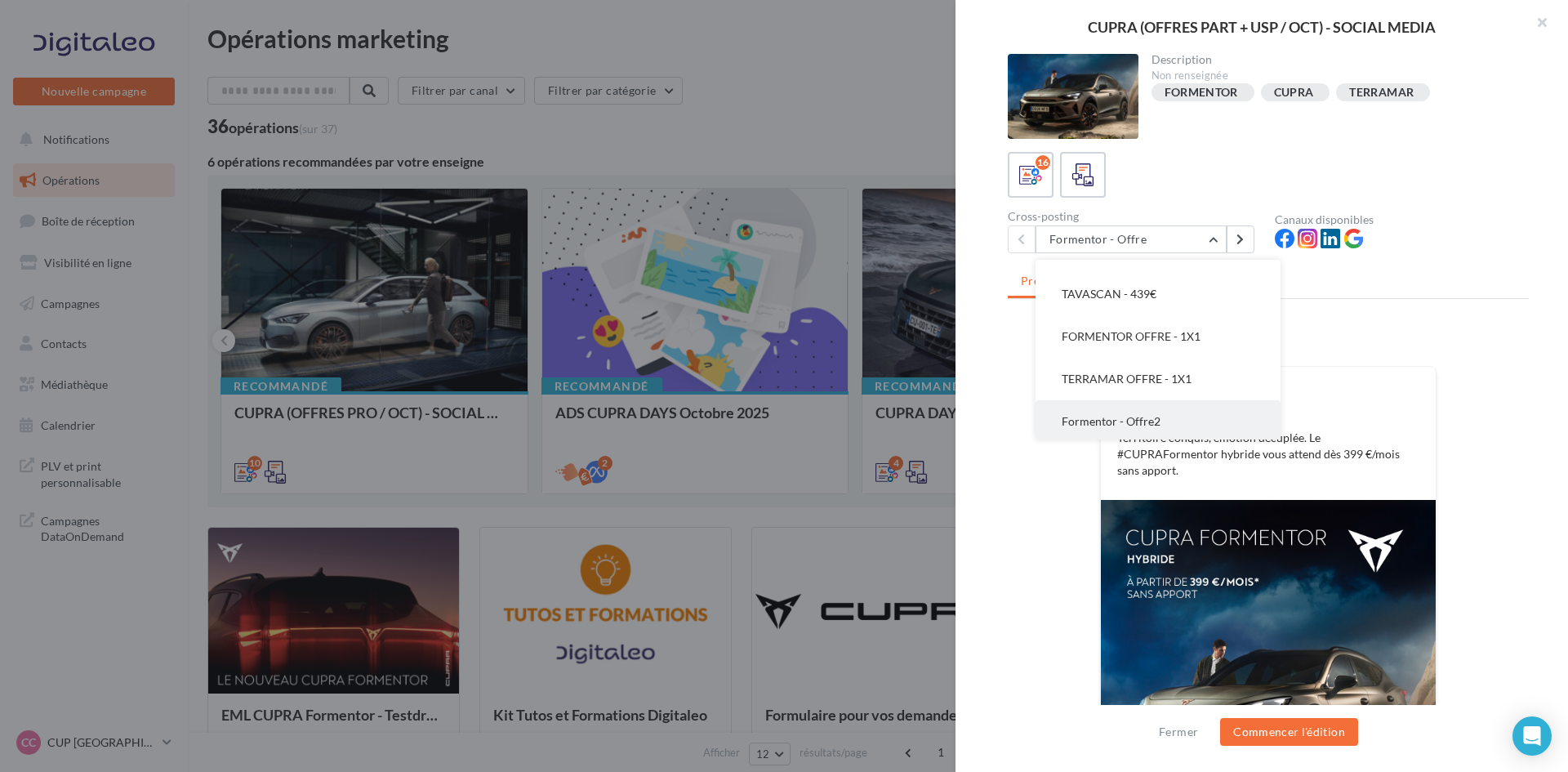
click at [1182, 408] on button "Formentor - Offre2" at bounding box center [1157, 421] width 245 height 42
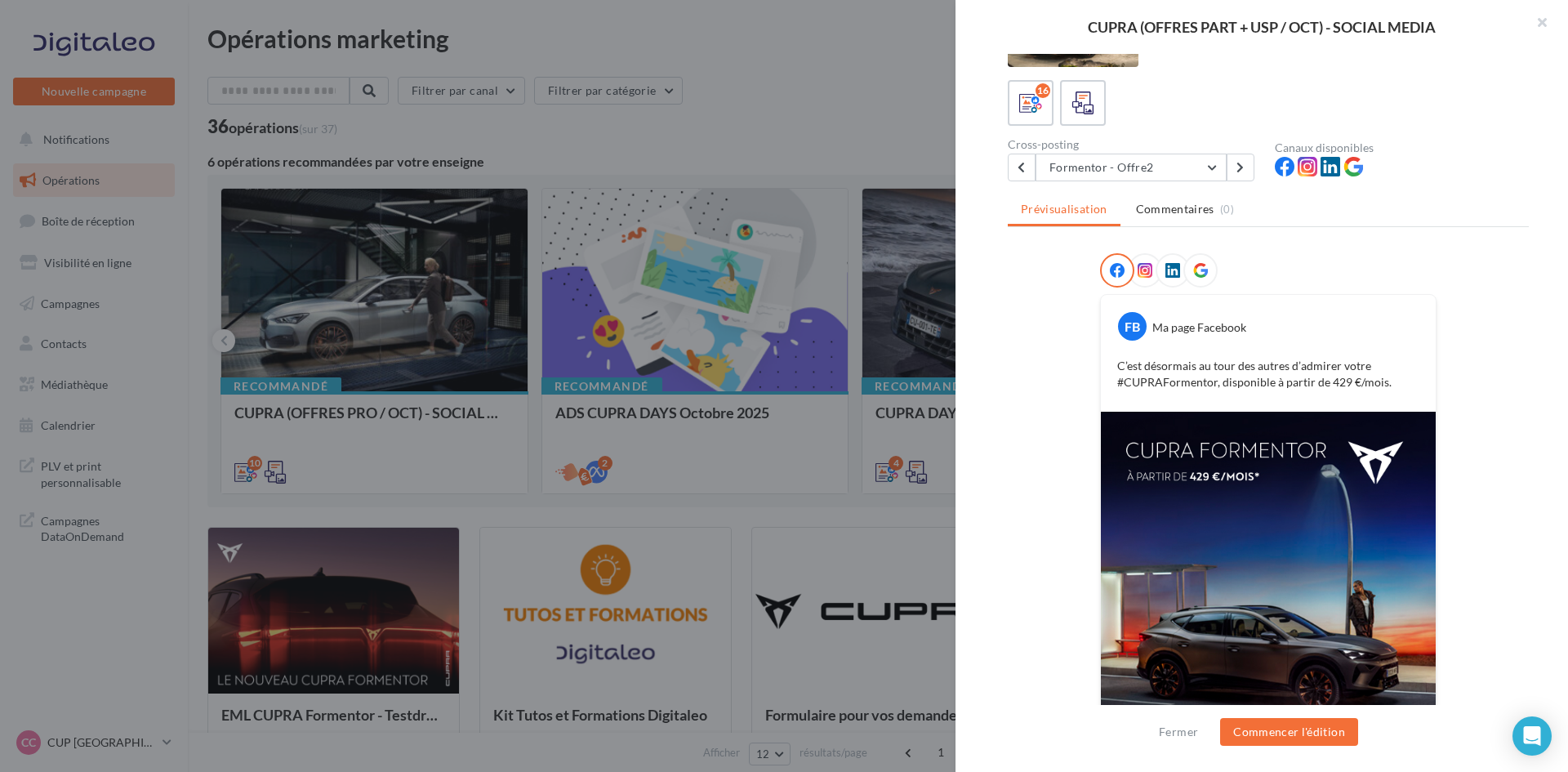
scroll to position [0, 0]
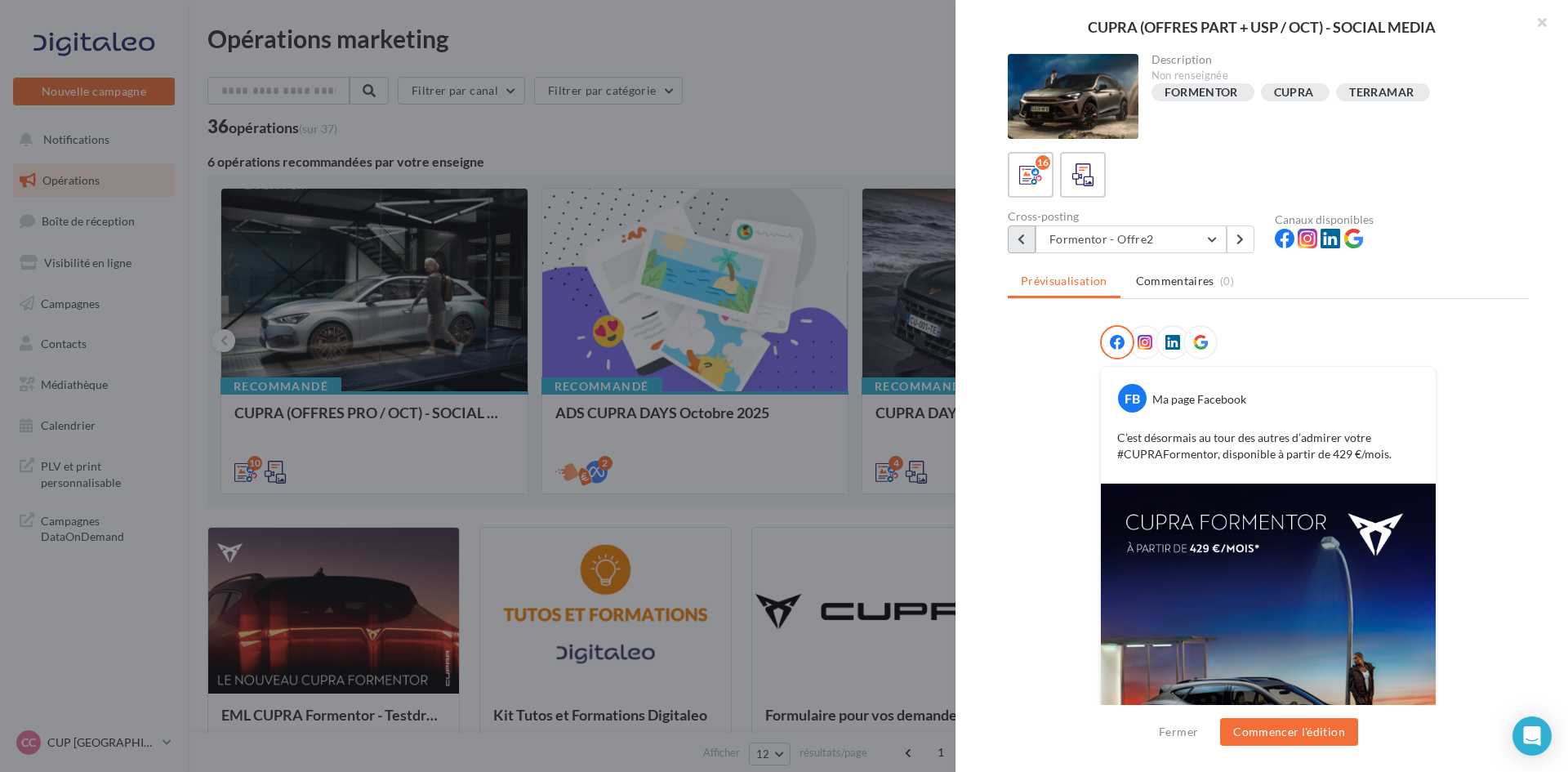
click at [1025, 225] on button at bounding box center [1021, 238] width 27 height 27
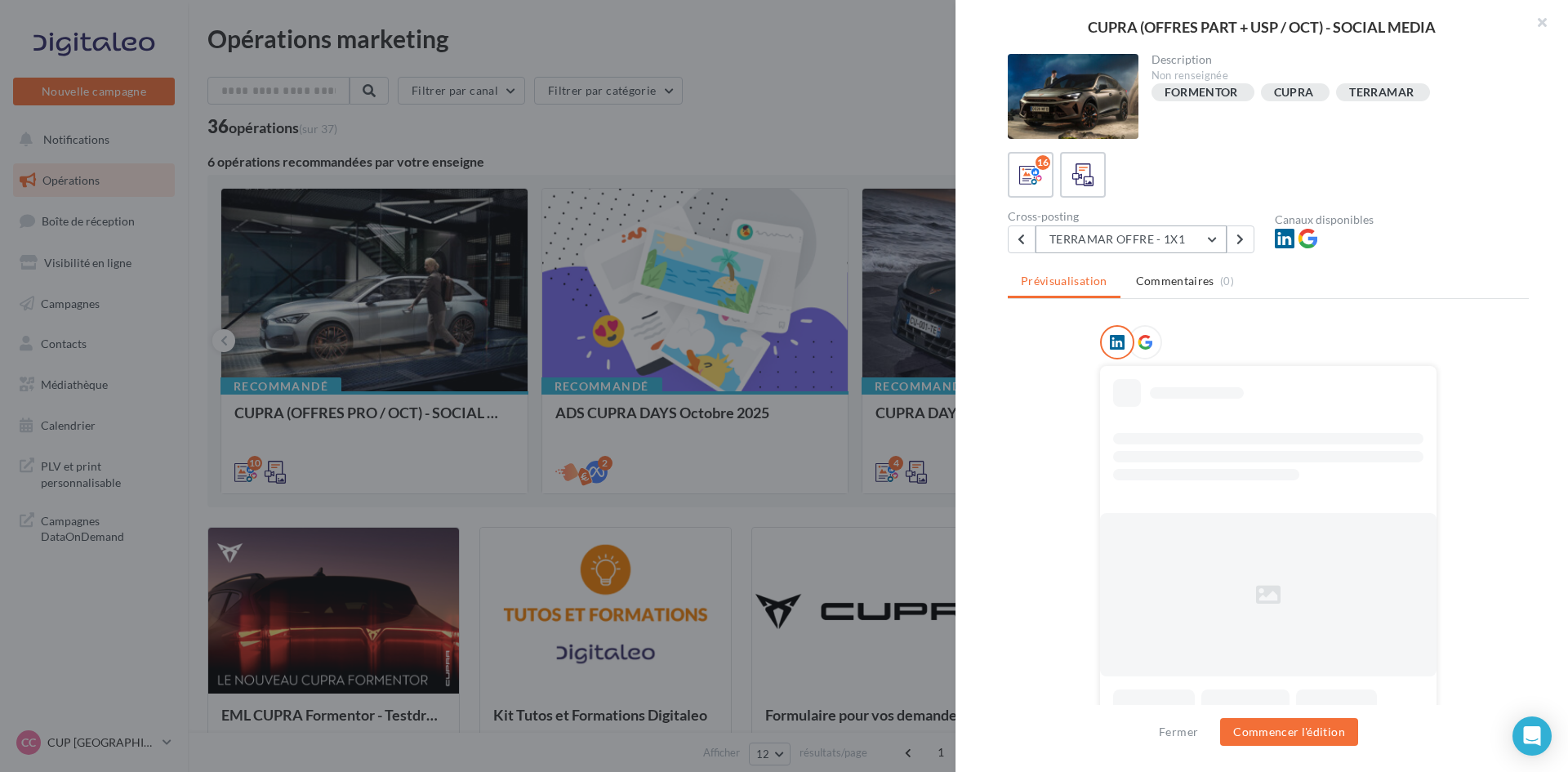
click at [1202, 235] on button "TERRAMAR OFFRE - 1X1" at bounding box center [1131, 238] width 191 height 27
click at [1156, 286] on button "Formentor - Offre" at bounding box center [1157, 281] width 245 height 42
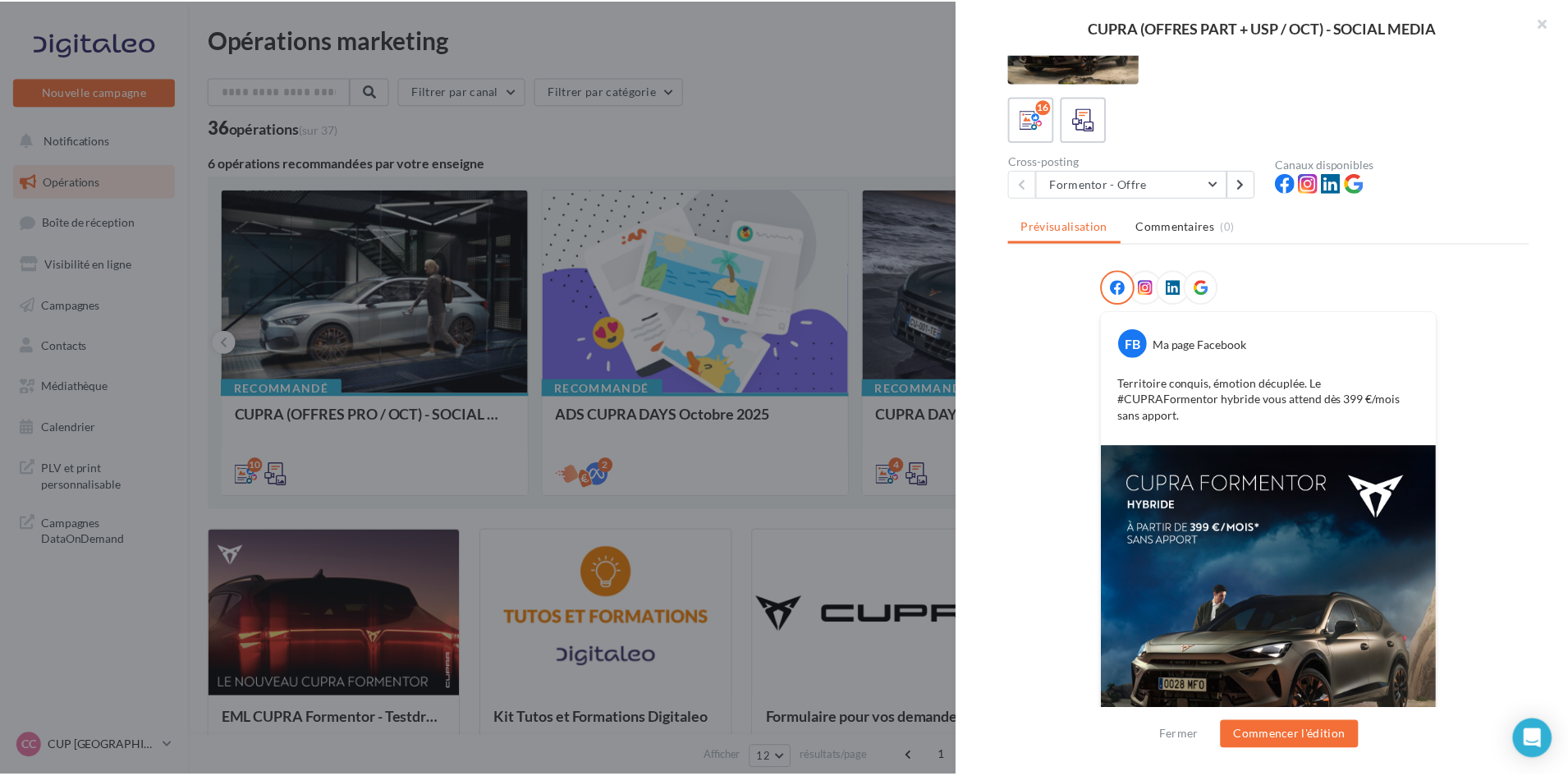
scroll to position [205, 0]
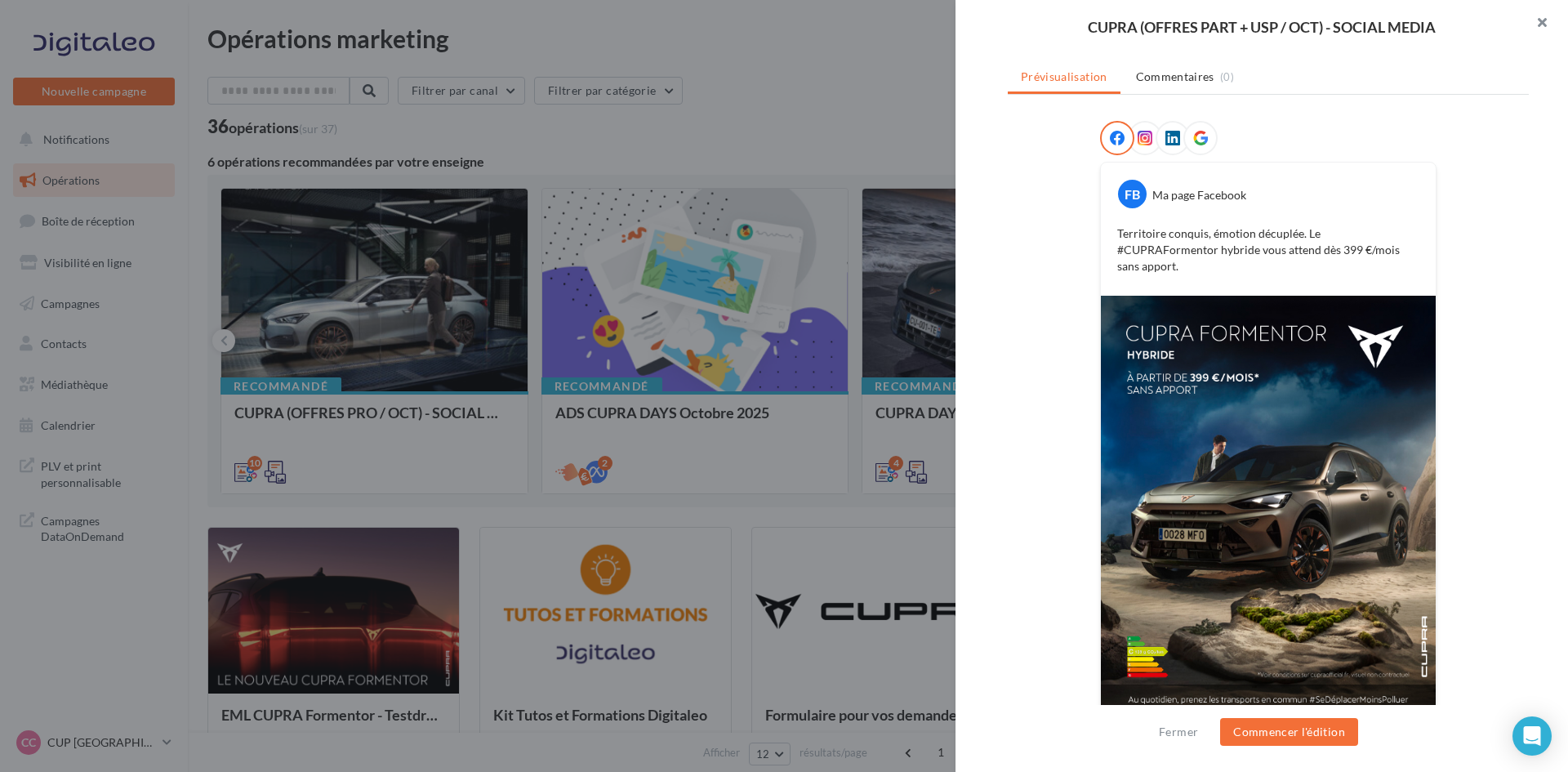
click at [1536, 27] on button "button" at bounding box center [1535, 24] width 65 height 49
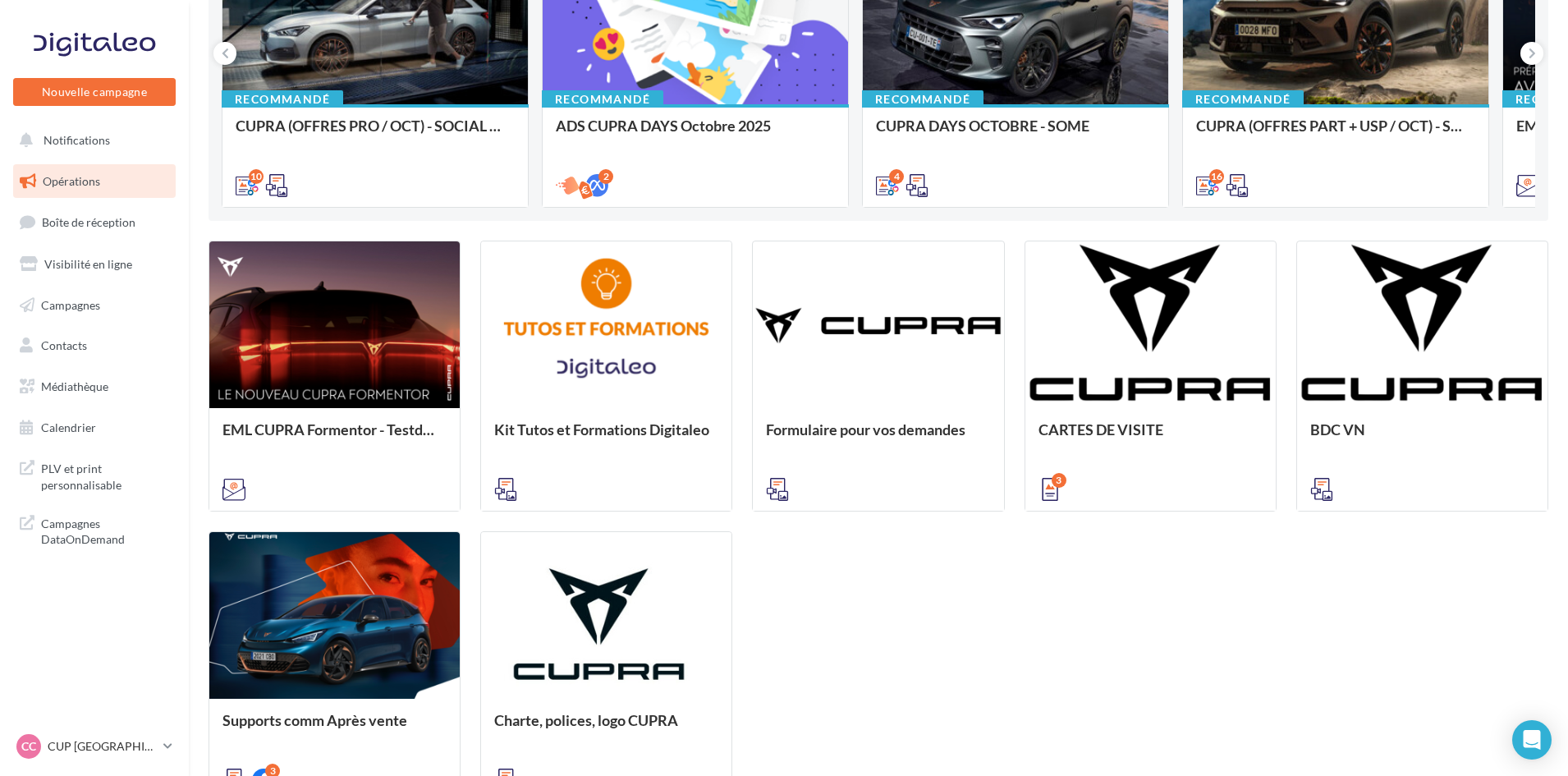
scroll to position [41, 0]
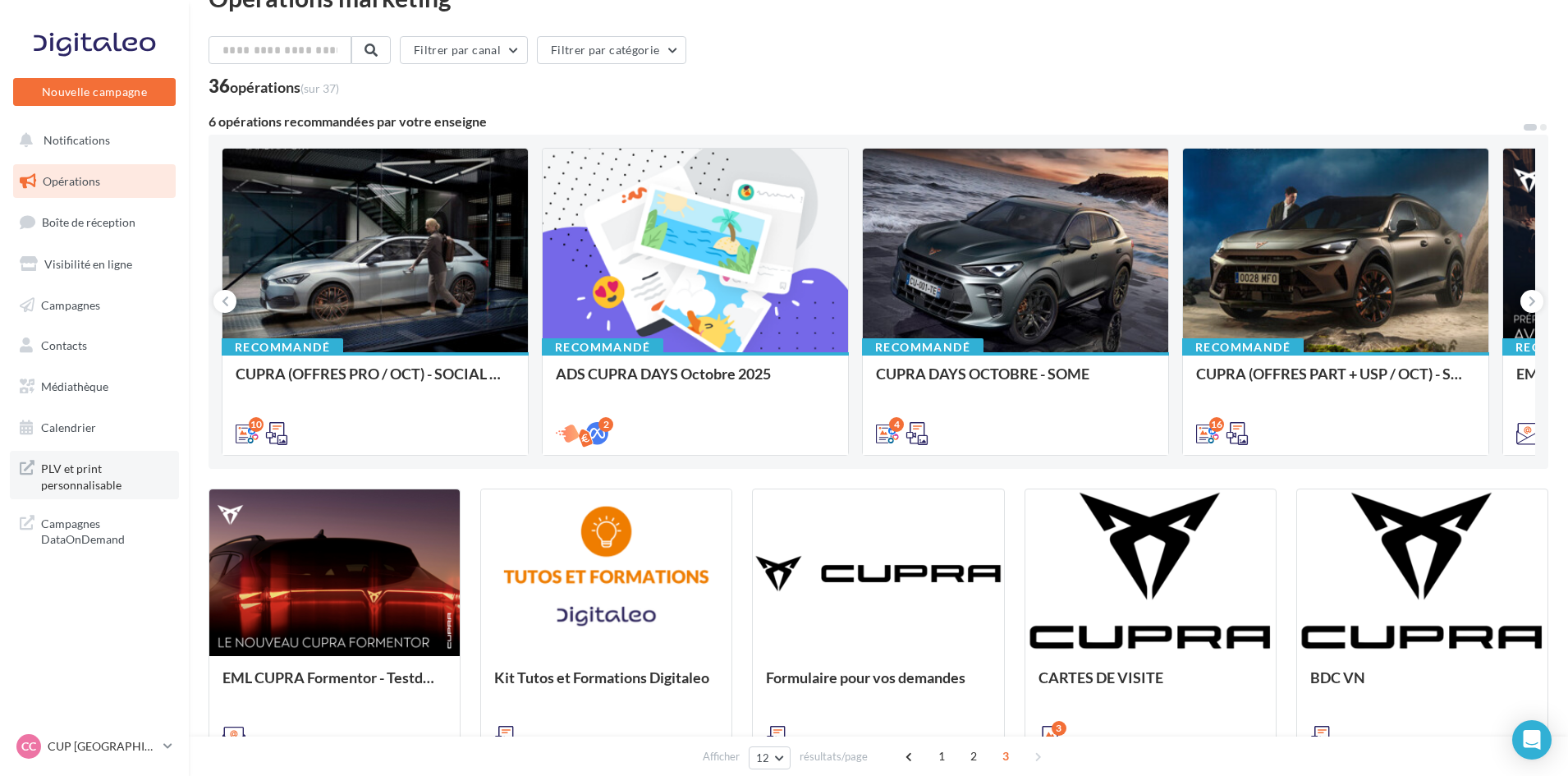
click at [87, 468] on span "PLV et print personnalisable" at bounding box center [105, 475] width 128 height 36
click at [111, 392] on link "Médiathèque" at bounding box center [94, 386] width 170 height 35
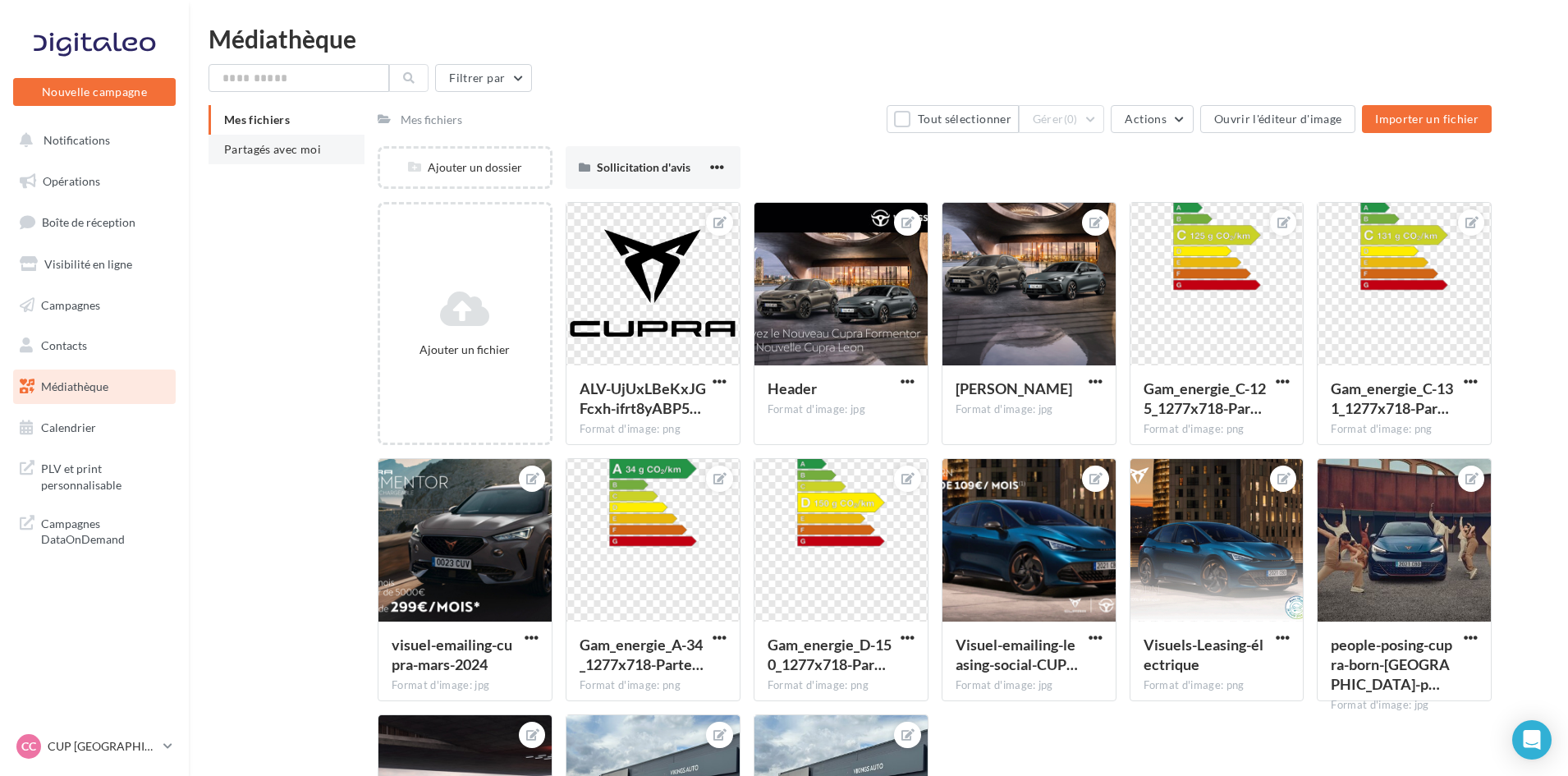
click at [295, 147] on span "Partagés avec moi" at bounding box center [272, 149] width 97 height 14
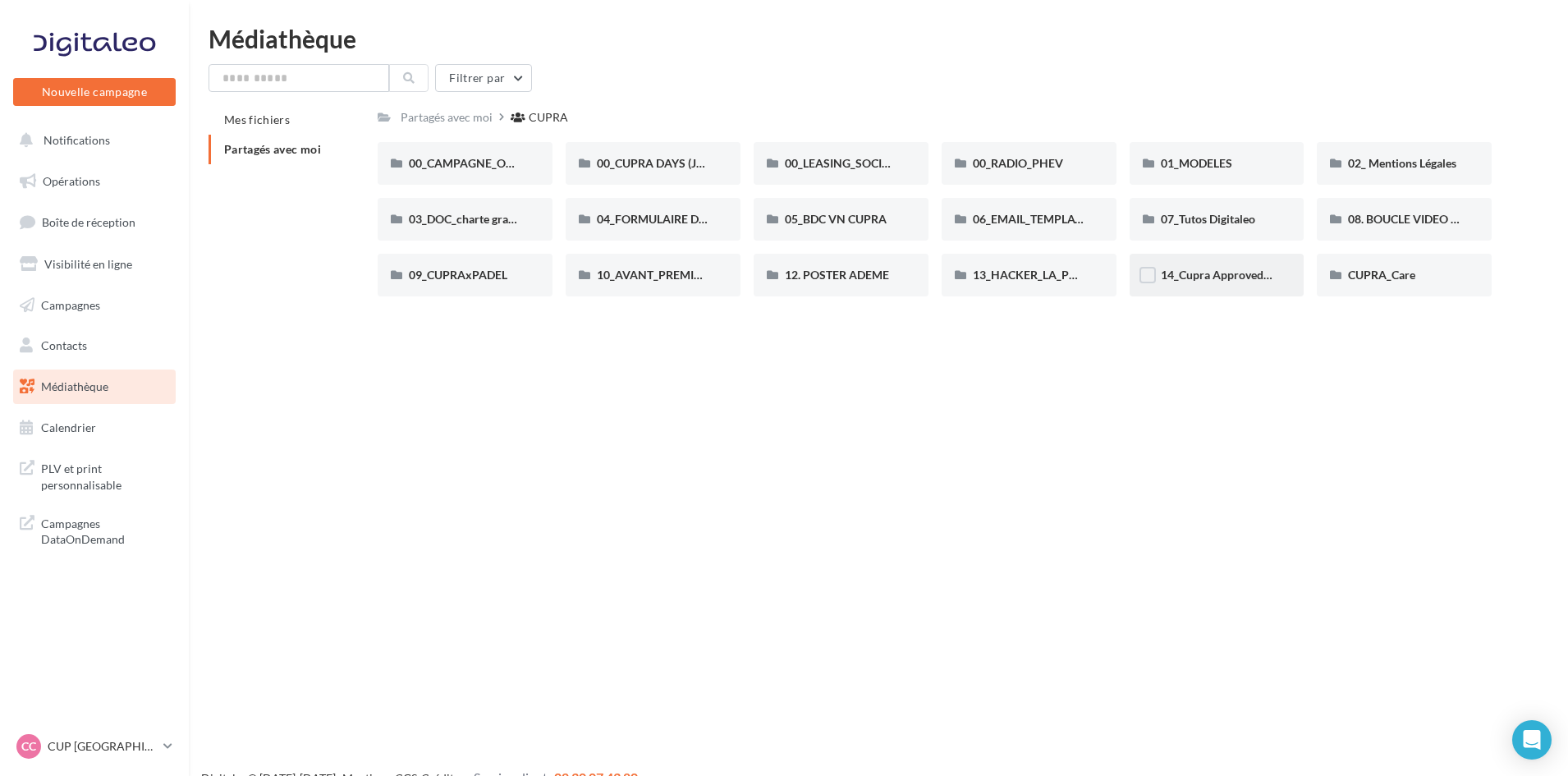
click at [1217, 265] on div "14_Cupra Approved_OCCASIONS_GARANTIES" at bounding box center [1216, 275] width 175 height 43
